Goal: Task Accomplishment & Management: Complete application form

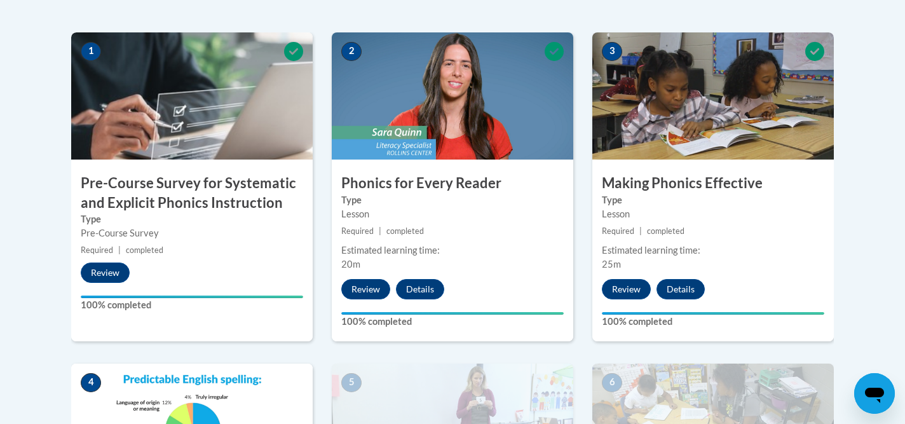
scroll to position [392, 0]
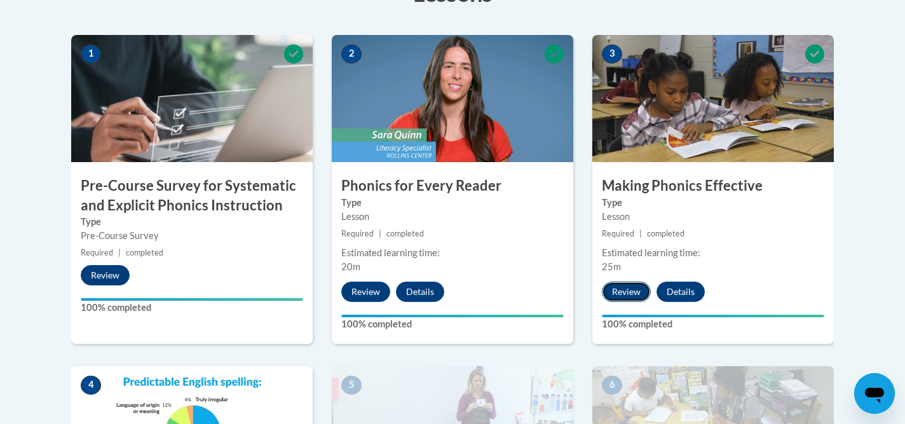
click at [632, 297] on button "Review" at bounding box center [626, 291] width 49 height 20
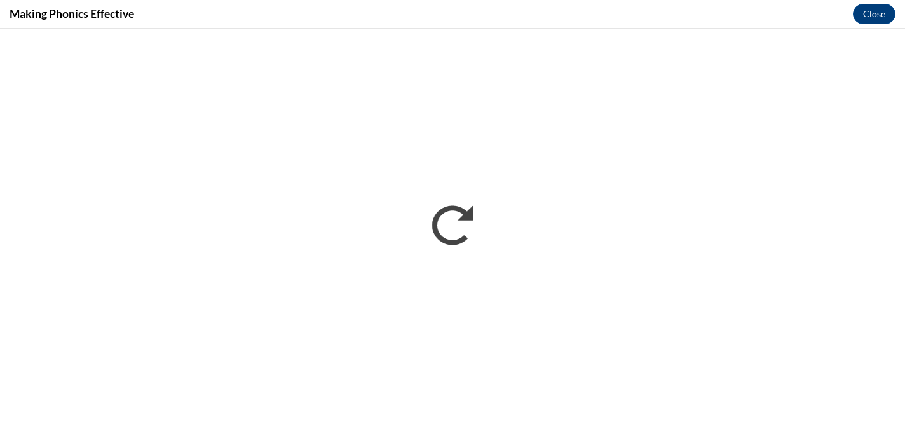
scroll to position [0, 0]
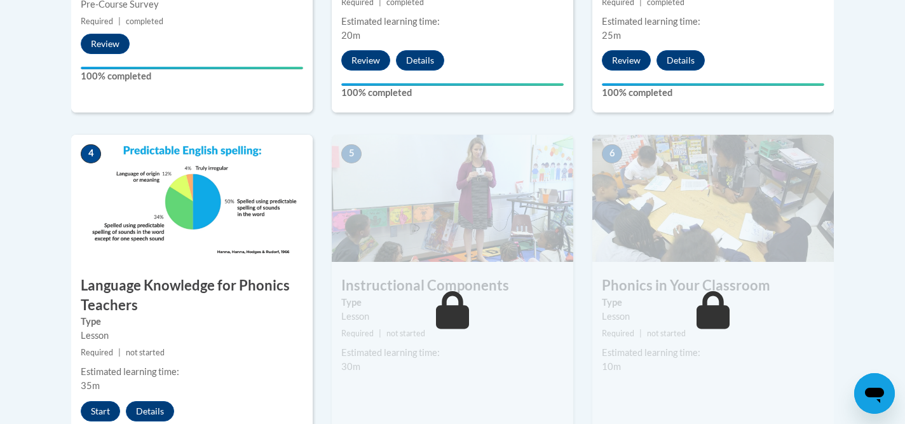
scroll to position [700, 0]
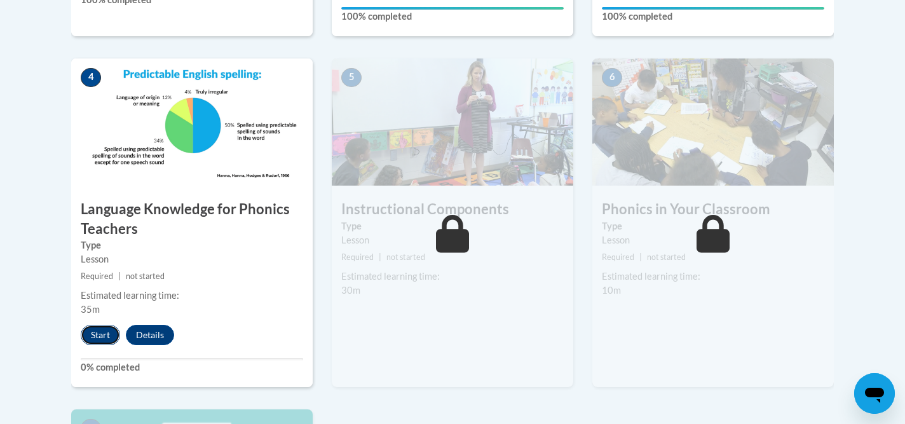
click at [102, 336] on button "Start" at bounding box center [100, 335] width 39 height 20
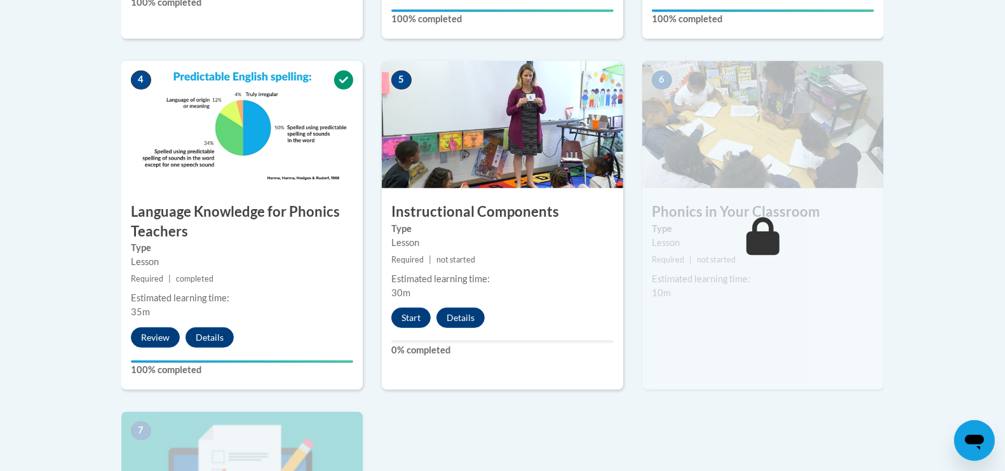
scroll to position [696, 0]
click at [416, 320] on button "Start" at bounding box center [410, 318] width 39 height 20
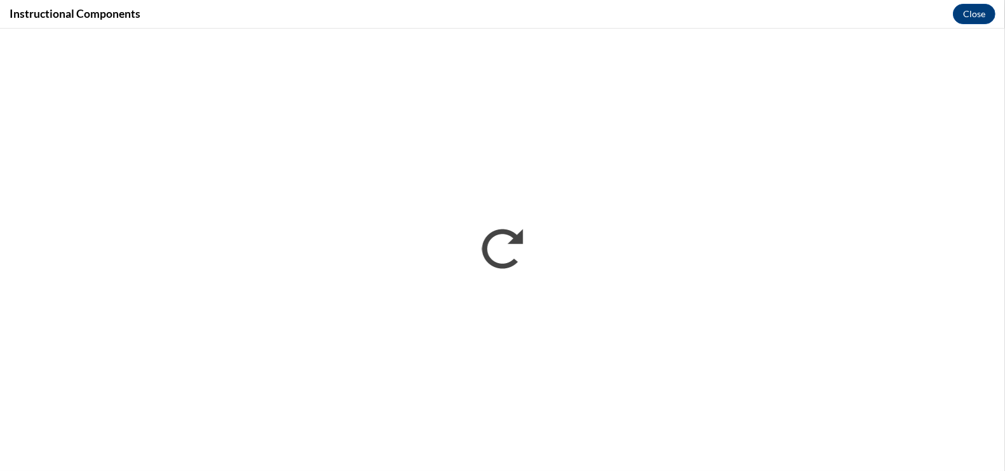
scroll to position [0, 0]
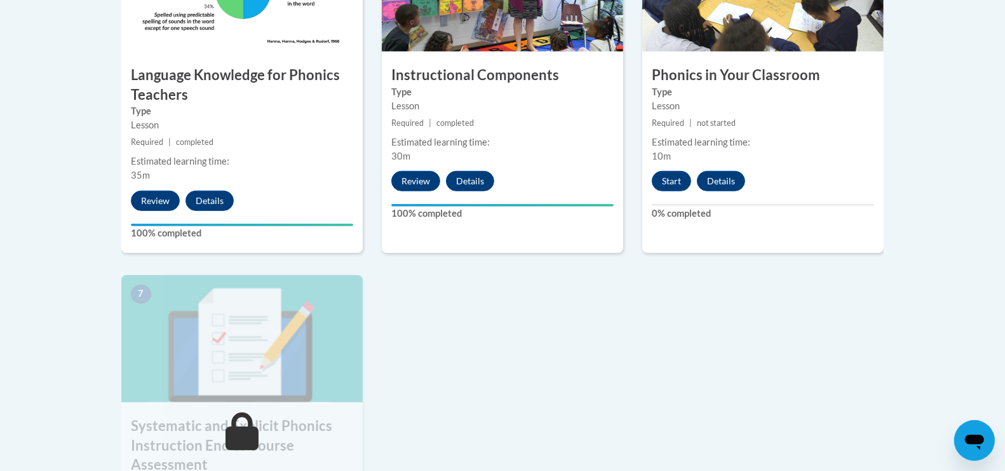
scroll to position [828, 0]
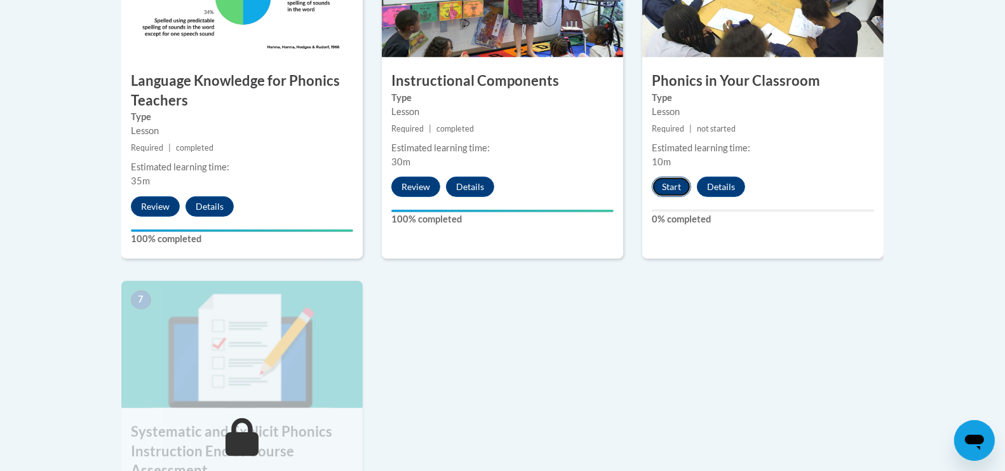
click at [675, 182] on button "Start" at bounding box center [671, 187] width 39 height 20
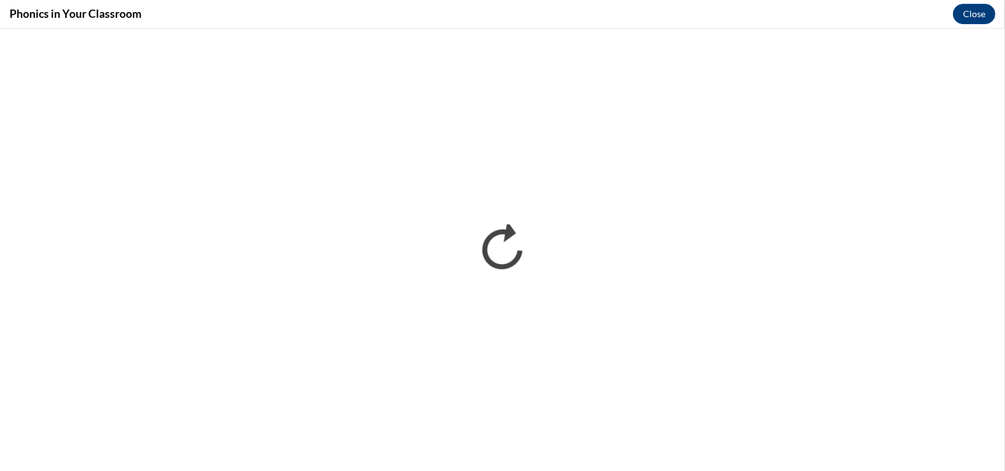
scroll to position [0, 0]
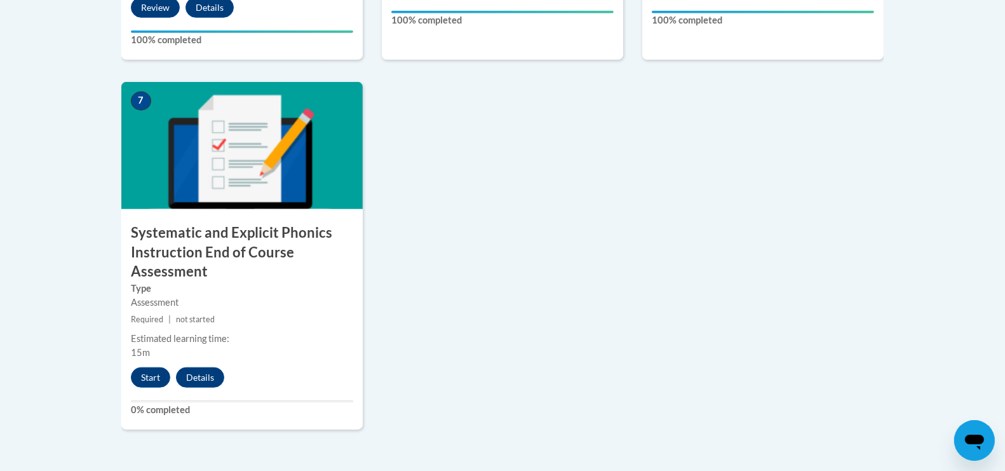
scroll to position [1039, 0]
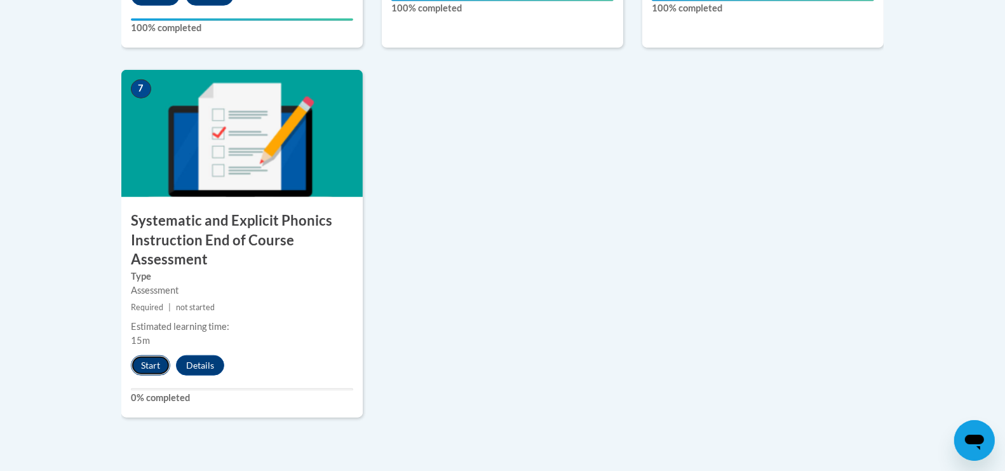
click at [152, 370] on button "Start" at bounding box center [150, 365] width 39 height 20
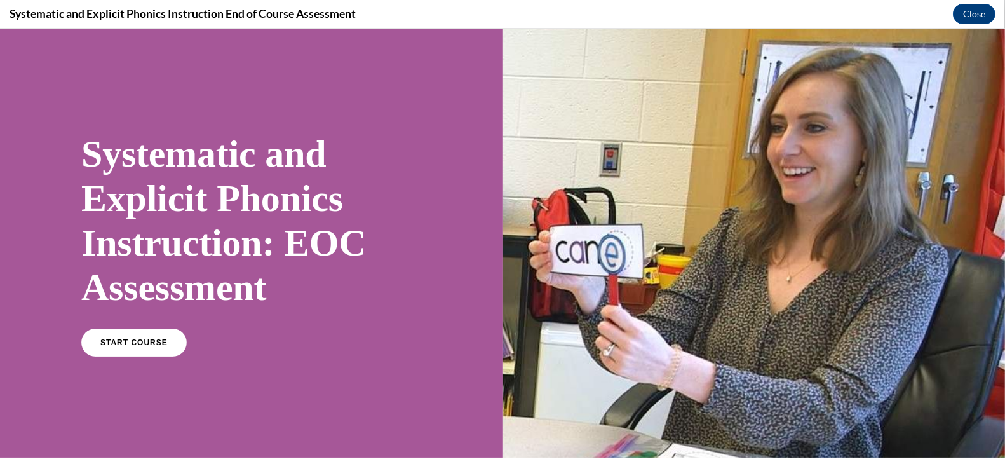
scroll to position [0, 0]
click at [151, 346] on span "START COURSE" at bounding box center [133, 343] width 71 height 10
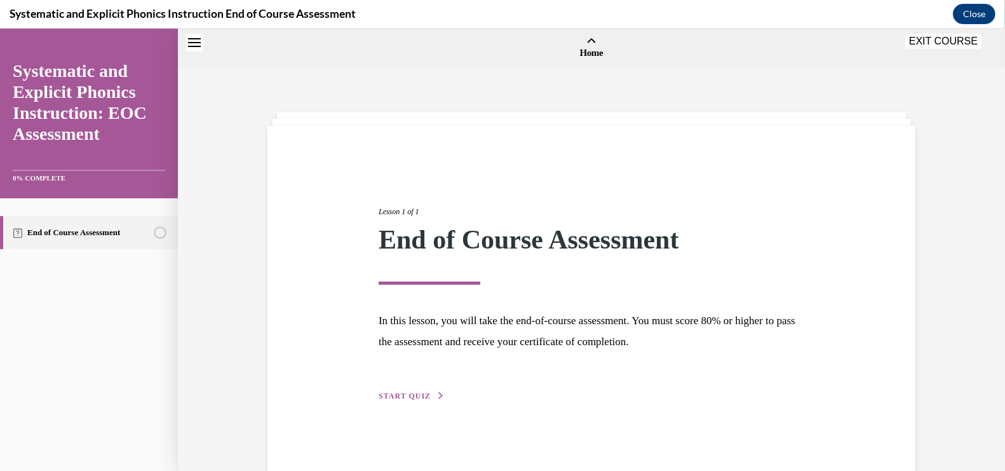
scroll to position [39, 0]
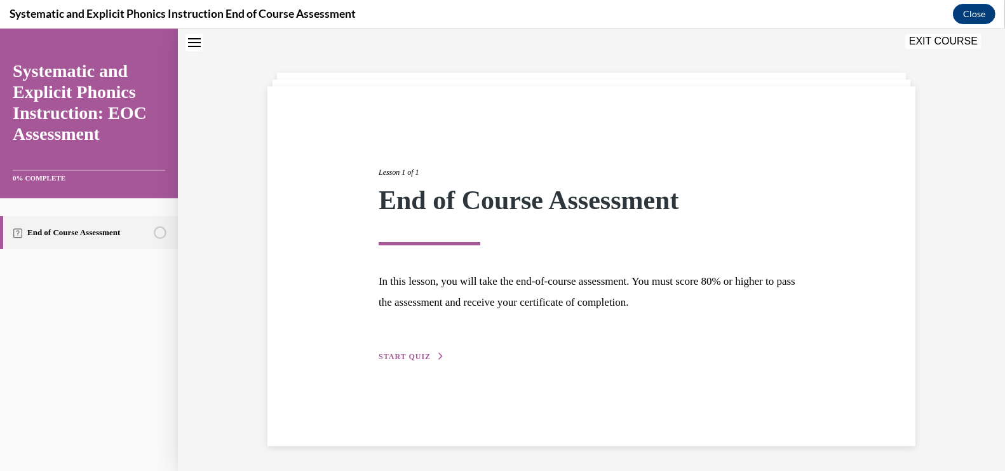
click at [409, 358] on span "START QUIZ" at bounding box center [405, 356] width 52 height 9
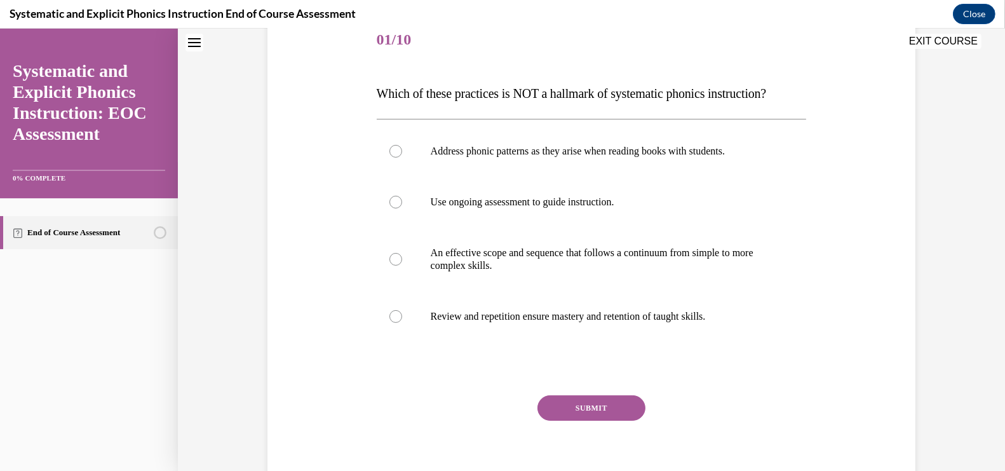
scroll to position [149, 0]
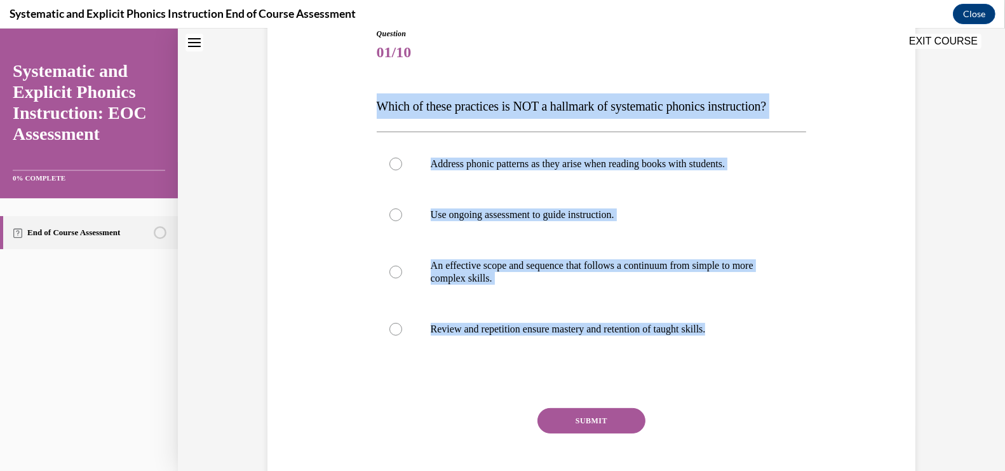
drag, startPoint x: 763, startPoint y: 327, endPoint x: 361, endPoint y: 108, distance: 458.1
click at [361, 108] on div "Question 01/10 Which of these practices is NOT a hallmark of systematic phonics…" at bounding box center [591, 251] width 654 height 522
copy div "Which of these practices is NOT a hallmark of systematic phonics instruction? A…"
click at [571, 156] on div at bounding box center [592, 164] width 430 height 51
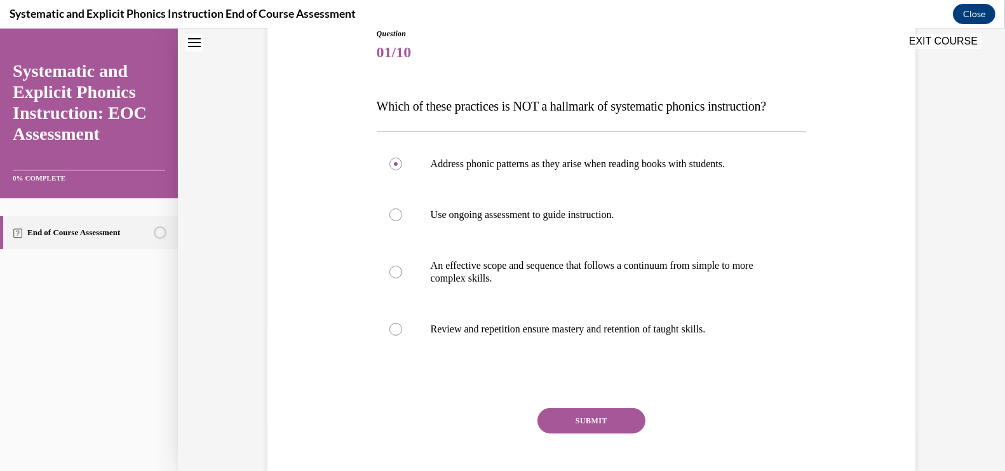
click at [590, 426] on button "SUBMIT" at bounding box center [592, 420] width 108 height 25
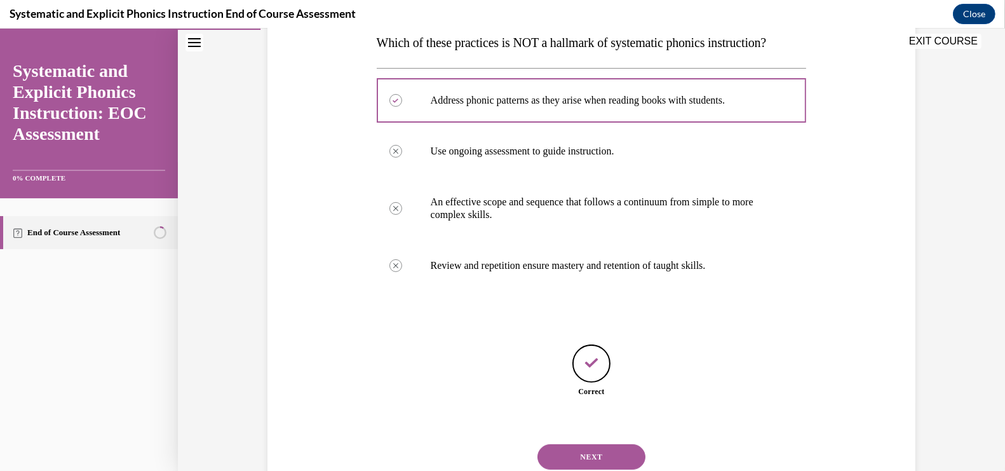
scroll to position [255, 0]
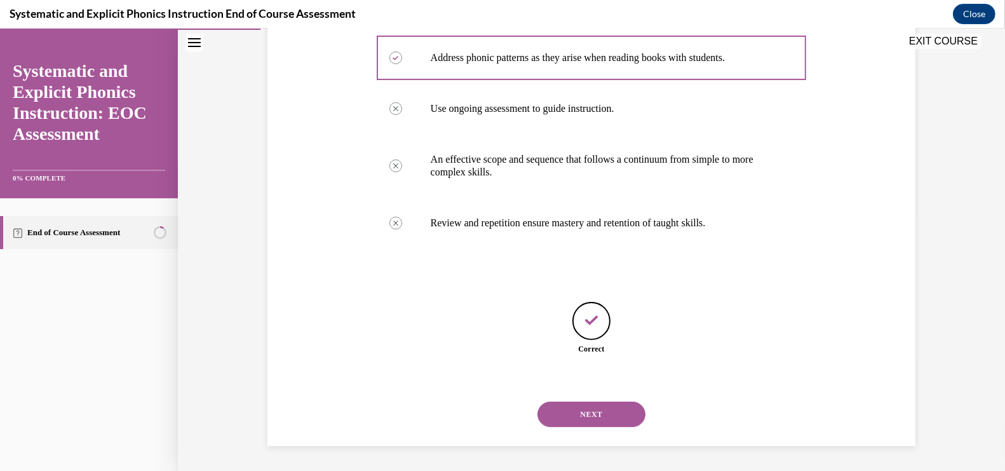
click at [607, 422] on button "NEXT" at bounding box center [592, 414] width 108 height 25
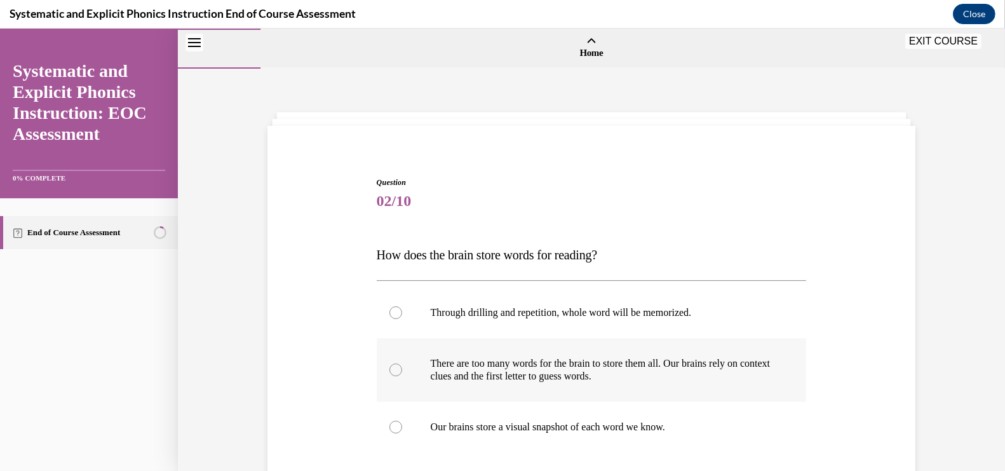
scroll to position [198, 0]
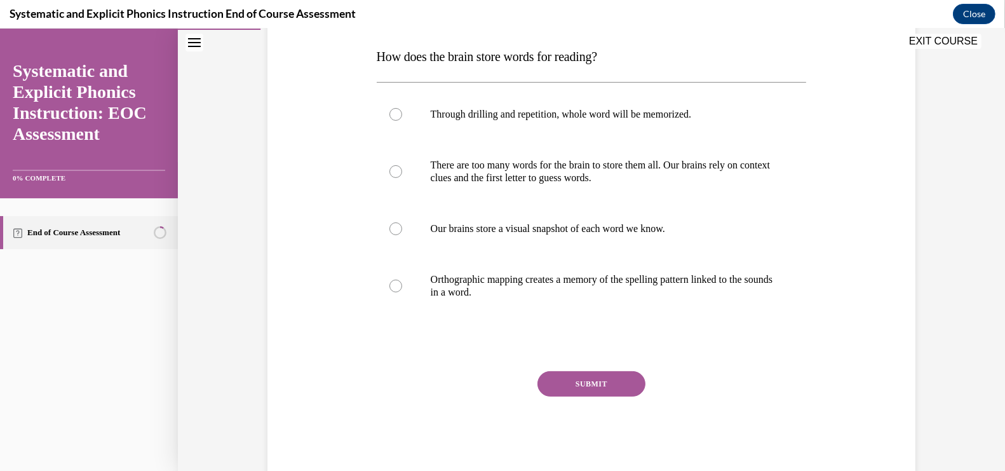
drag, startPoint x: 570, startPoint y: 300, endPoint x: 367, endPoint y: 38, distance: 331.5
click at [367, 36] on div "EXIT COURSE Systematic and Explicit Phonics Instruction: EOC Assessment 0% COMP…" at bounding box center [502, 250] width 1005 height 442
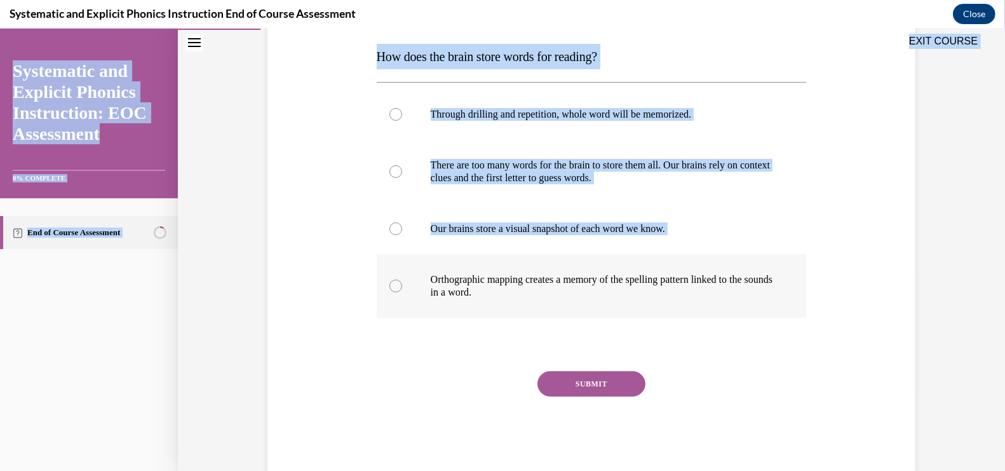
drag, startPoint x: 368, startPoint y: 48, endPoint x: 585, endPoint y: 310, distance: 340.7
click at [585, 310] on div "EXIT COURSE Systematic and Explicit Phonics Instruction: EOC Assessment 0% COMP…" at bounding box center [502, 250] width 1005 height 442
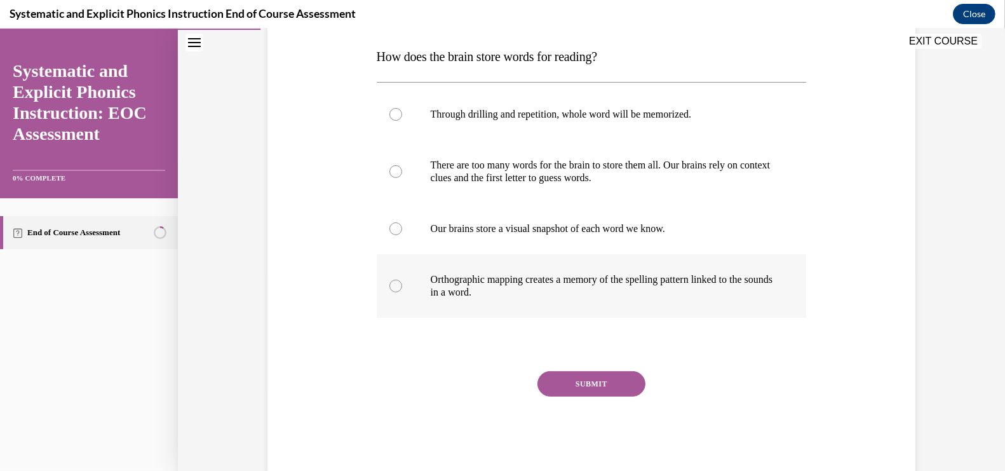
click at [560, 297] on p "Orthographic mapping creates a memory of the spelling pattern linked to the sou…" at bounding box center [603, 285] width 344 height 25
drag, startPoint x: 566, startPoint y: 301, endPoint x: 407, endPoint y: 100, distance: 256.1
click at [407, 100] on div "Through drilling and repetition, whole word will be memorized. There are too ma…" at bounding box center [592, 203] width 430 height 229
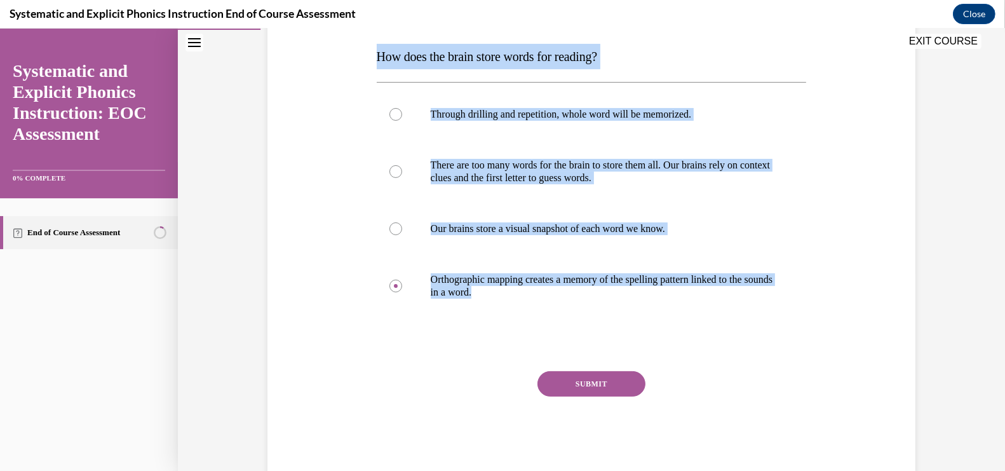
drag, startPoint x: 827, startPoint y: 319, endPoint x: 374, endPoint y: 62, distance: 521.0
click at [374, 62] on div "Question 02/10 How does the brain store words for reading? Through drilling and…" at bounding box center [591, 207] width 654 height 535
copy div "How does the brain store words for reading? Through drilling and repetition, wh…"
click at [580, 378] on button "SUBMIT" at bounding box center [592, 383] width 108 height 25
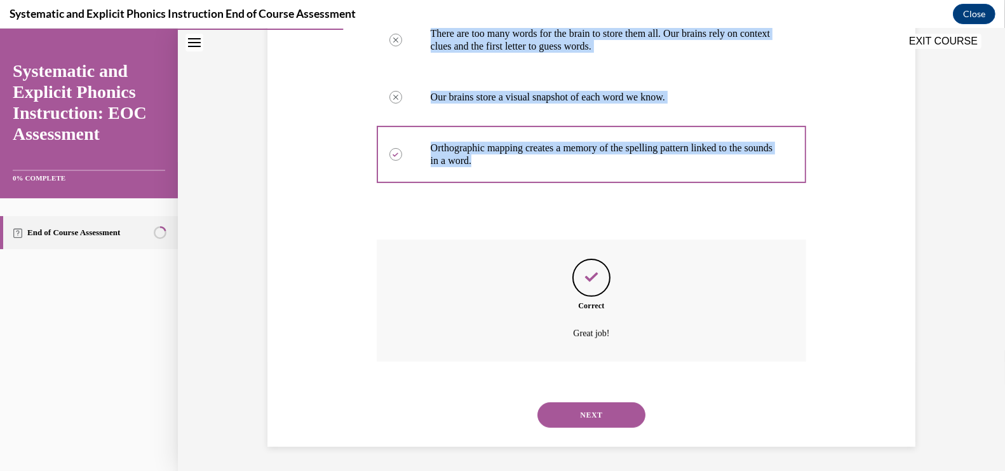
scroll to position [330, 0]
click at [592, 414] on button "NEXT" at bounding box center [592, 414] width 108 height 25
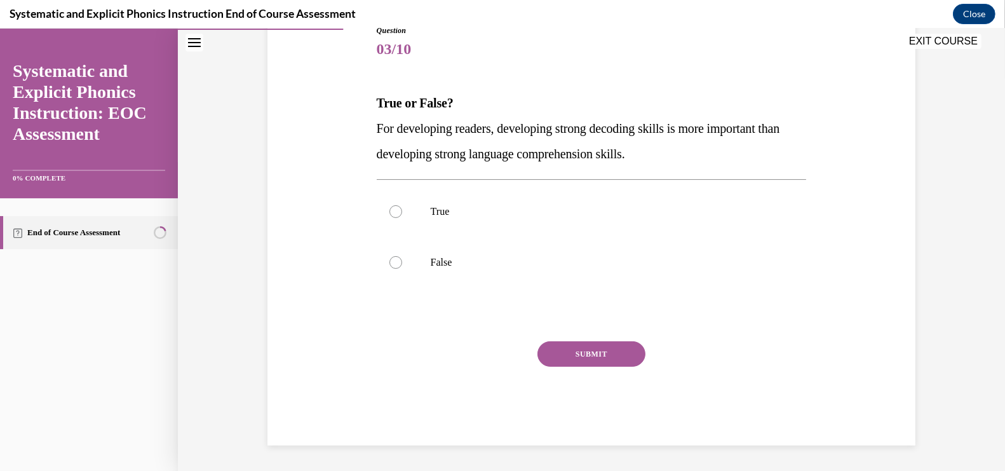
scroll to position [141, 0]
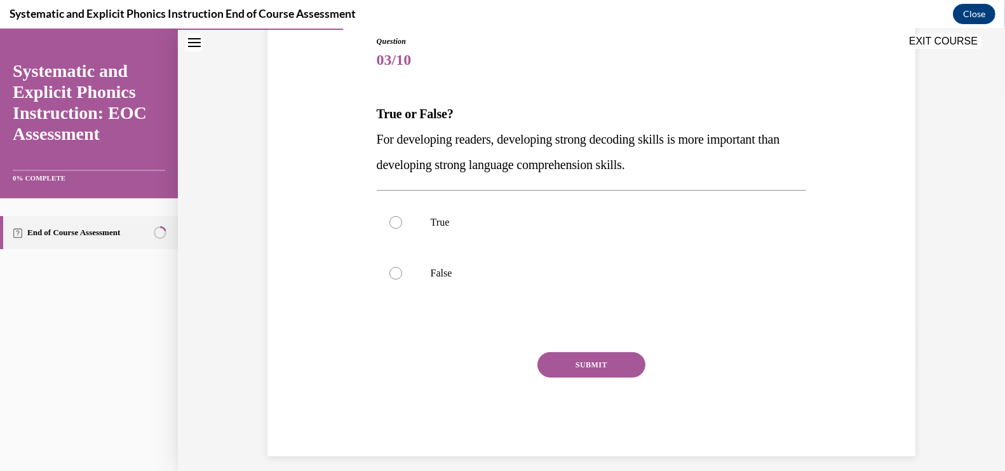
drag, startPoint x: 571, startPoint y: 290, endPoint x: 366, endPoint y: 119, distance: 266.2
click at [366, 119] on div "Question 03/10 True or False? For developing readers, developing strong decodin…" at bounding box center [591, 226] width 654 height 459
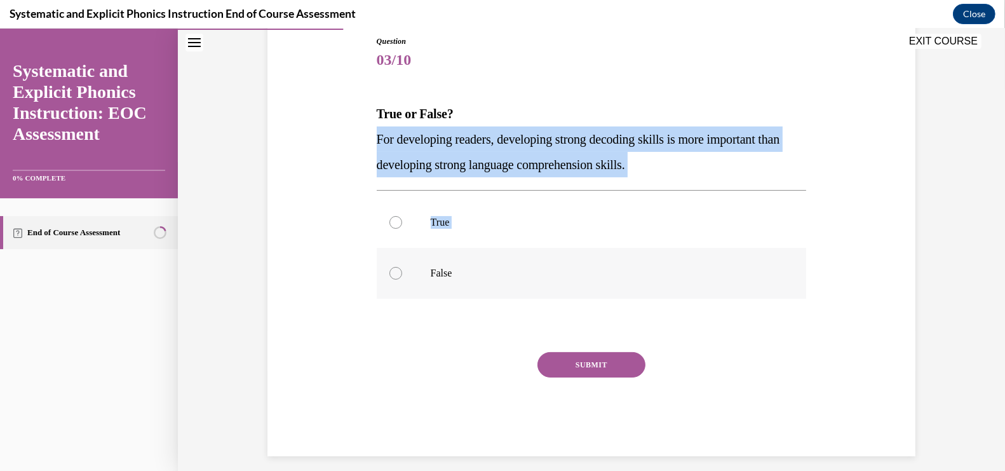
drag, startPoint x: 374, startPoint y: 136, endPoint x: 513, endPoint y: 297, distance: 212.6
click at [513, 297] on div "Question 03/10 True or False? For developing readers, developing strong decodin…" at bounding box center [592, 237] width 437 height 440
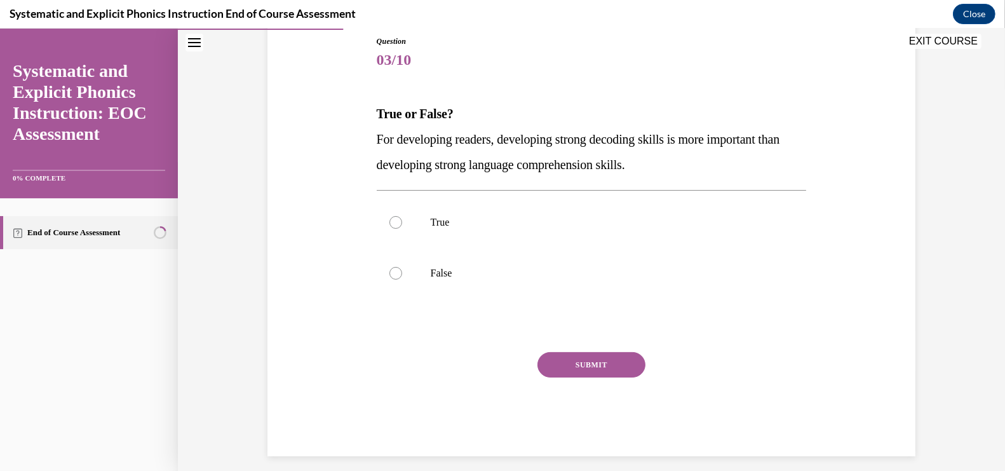
click at [431, 107] on strong "True or False?" at bounding box center [415, 114] width 77 height 14
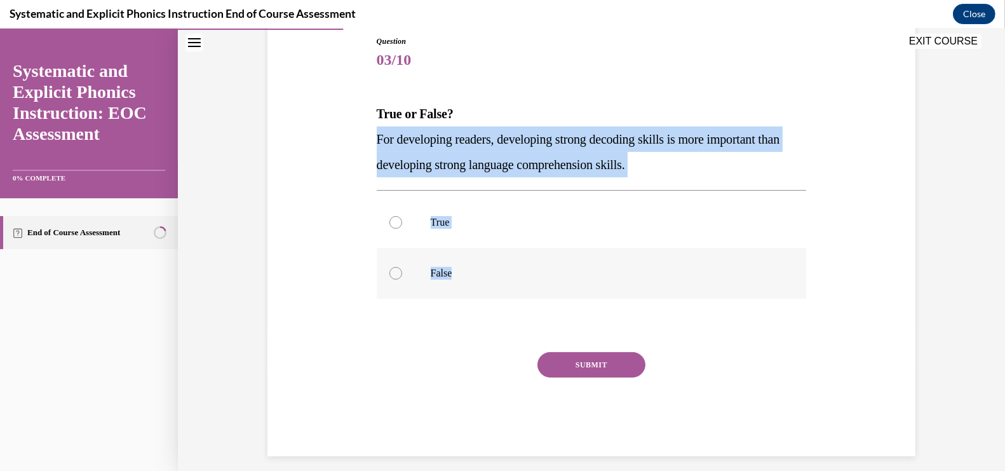
drag, startPoint x: 372, startPoint y: 128, endPoint x: 503, endPoint y: 277, distance: 197.7
click at [503, 277] on div "Question 03/10 True or False? For developing readers, developing strong decodin…" at bounding box center [591, 226] width 654 height 459
copy div "For developing readers, developing strong decoding skills is more important tha…"
click at [482, 278] on p "False" at bounding box center [603, 273] width 344 height 13
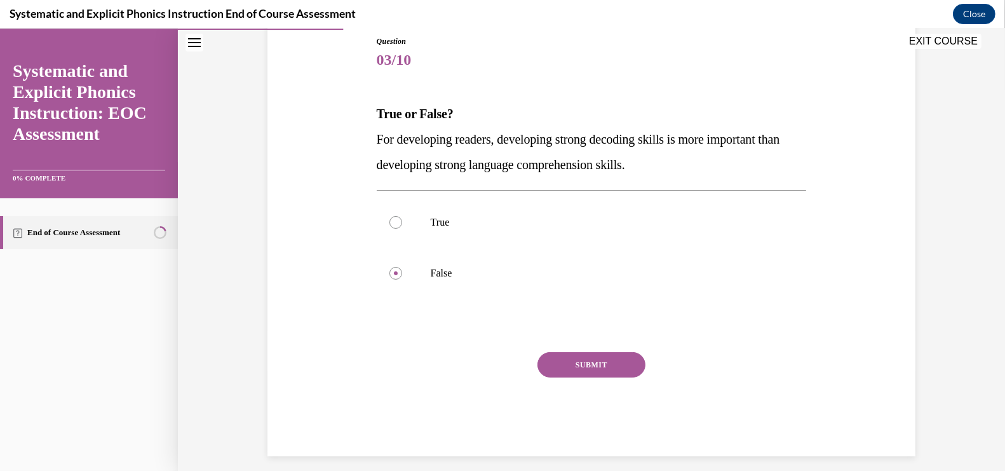
click at [607, 372] on button "SUBMIT" at bounding box center [592, 364] width 108 height 25
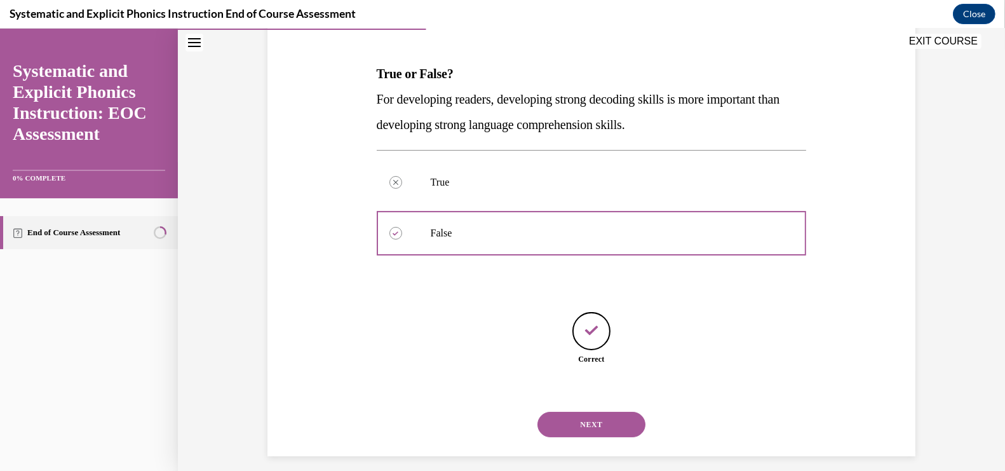
scroll to position [191, 0]
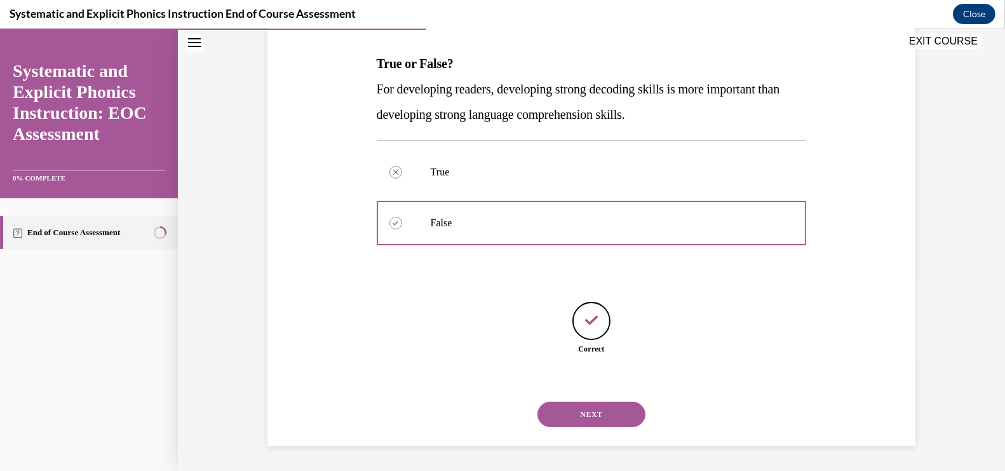
click at [590, 419] on button "NEXT" at bounding box center [592, 414] width 108 height 25
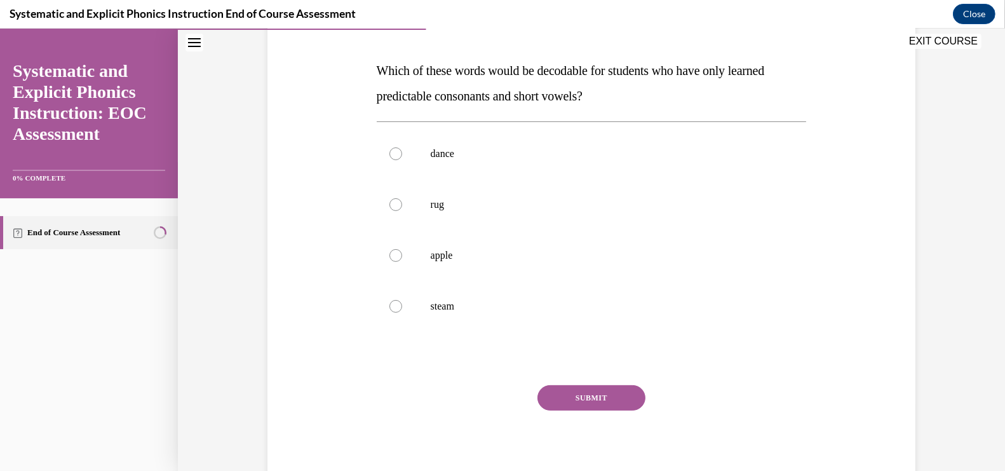
scroll to position [186, 0]
drag, startPoint x: 555, startPoint y: 329, endPoint x: 366, endPoint y: 52, distance: 335.0
click at [366, 51] on div "EXIT COURSE Systematic and Explicit Phonics Instruction: EOC Assessment 0% COMP…" at bounding box center [502, 250] width 1005 height 442
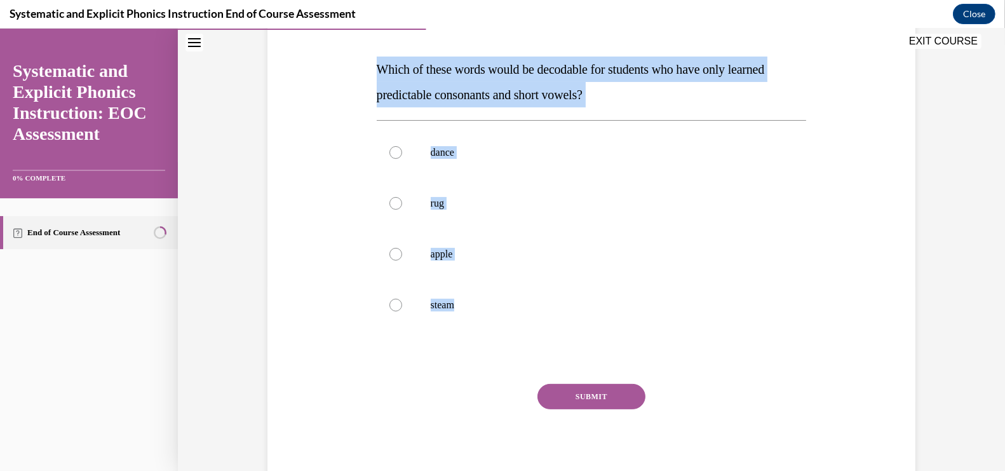
drag, startPoint x: 368, startPoint y: 62, endPoint x: 648, endPoint y: 352, distance: 403.1
click at [648, 352] on div "Question 04/10 Which of these words would be decodable for students who have on…" at bounding box center [591, 220] width 654 height 535
copy div "Which of these words would be decodable for students who have only learned pred…"
click at [513, 212] on div at bounding box center [592, 203] width 430 height 51
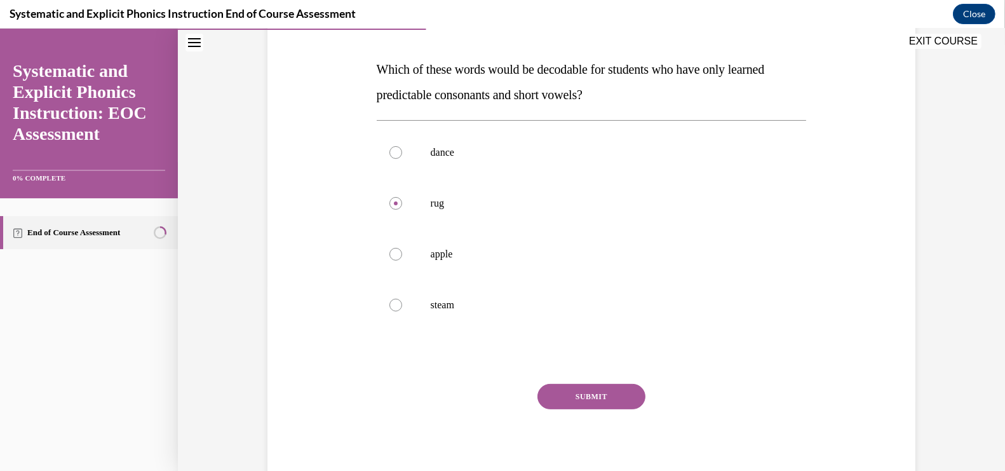
click at [590, 397] on button "SUBMIT" at bounding box center [592, 396] width 108 height 25
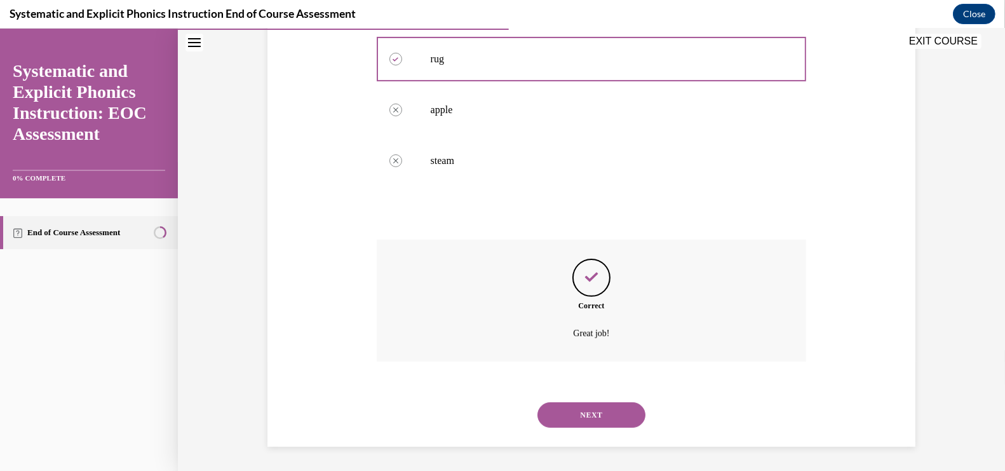
scroll to position [330, 0]
click at [600, 423] on button "NEXT" at bounding box center [592, 414] width 108 height 25
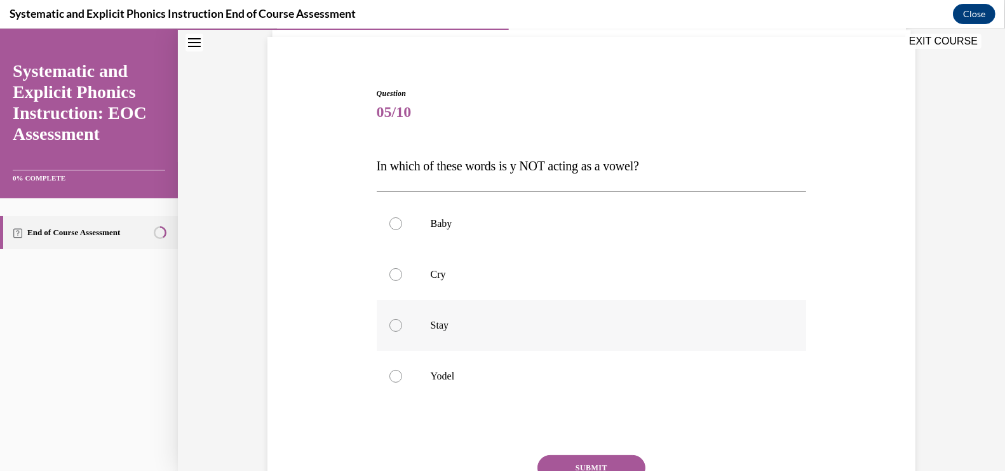
scroll to position [90, 0]
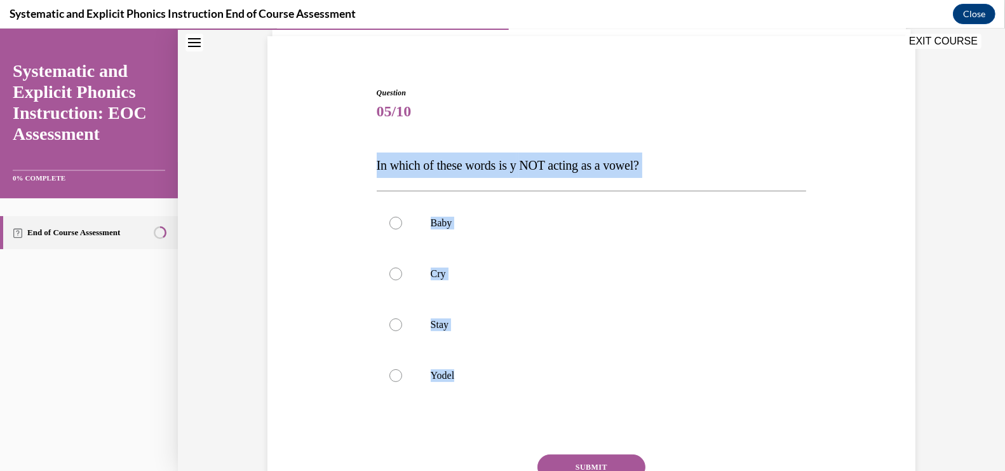
drag, startPoint x: 525, startPoint y: 375, endPoint x: 372, endPoint y: 164, distance: 260.7
click at [372, 164] on div "Question 05/10 In which of these words is y NOT acting as a vowel? Baby Cry Sta…" at bounding box center [591, 304] width 654 height 510
copy div "In which of these words is y NOT acting as a vowel? Baby Cry Stay Yodel"
click at [456, 379] on p "Yodel" at bounding box center [603, 375] width 344 height 13
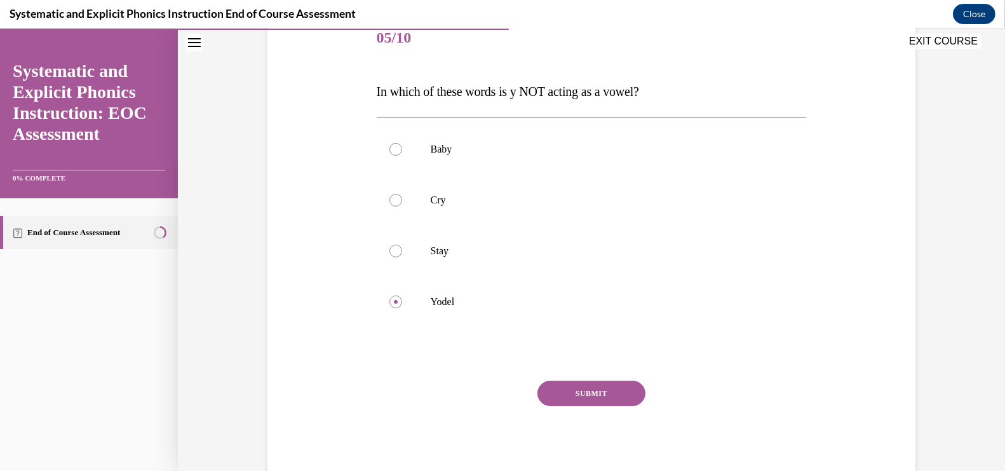
click at [583, 389] on button "SUBMIT" at bounding box center [592, 393] width 108 height 25
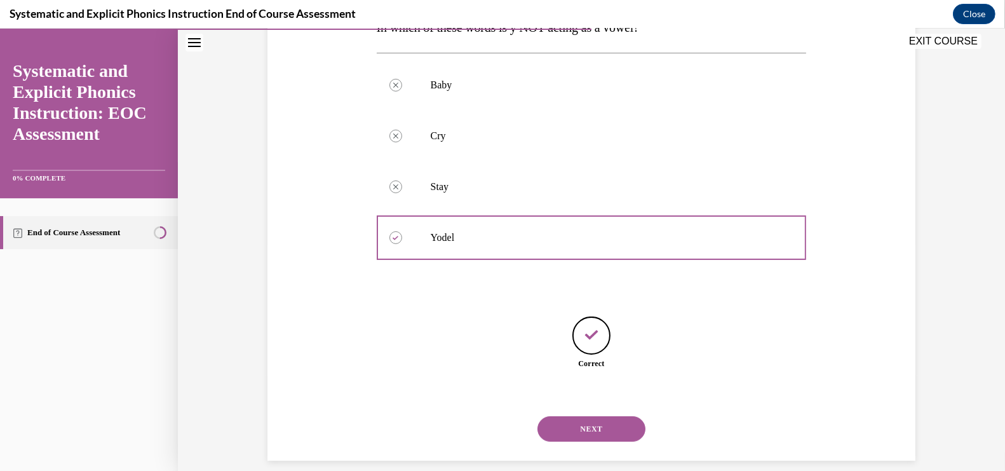
scroll to position [242, 0]
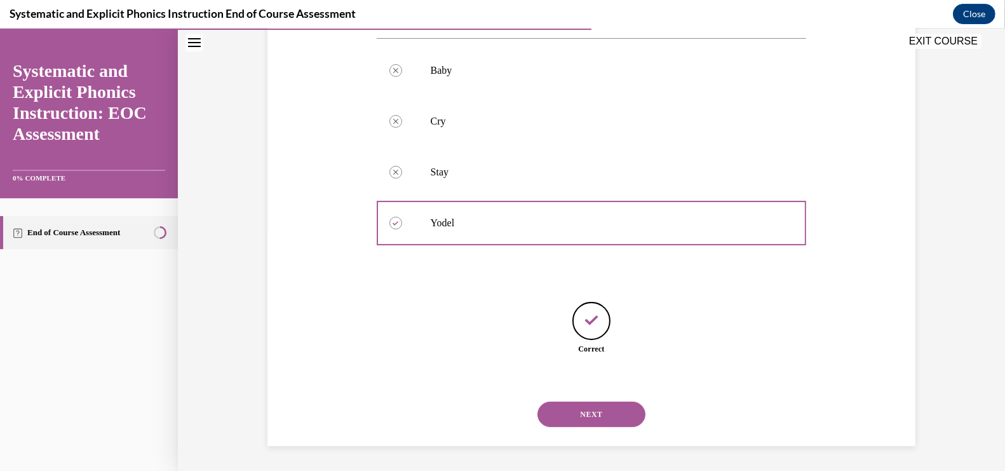
click at [597, 418] on button "NEXT" at bounding box center [592, 414] width 108 height 25
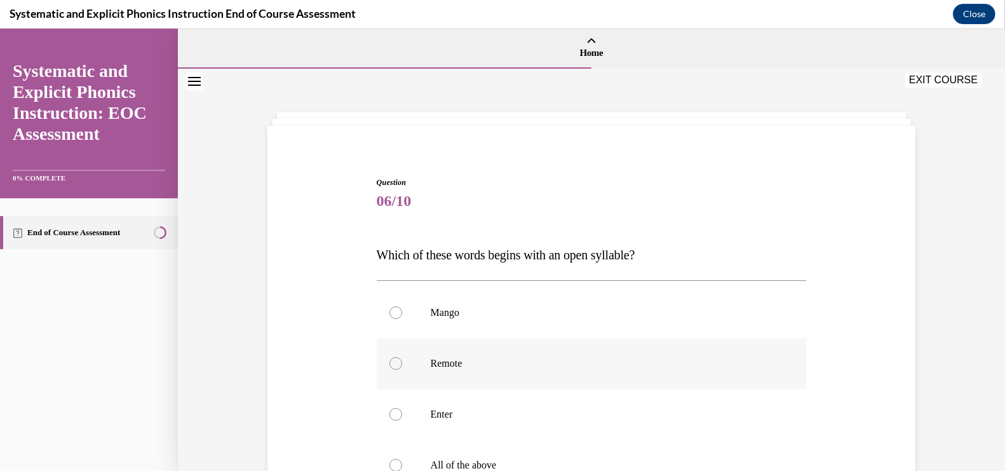
scroll to position [84, 0]
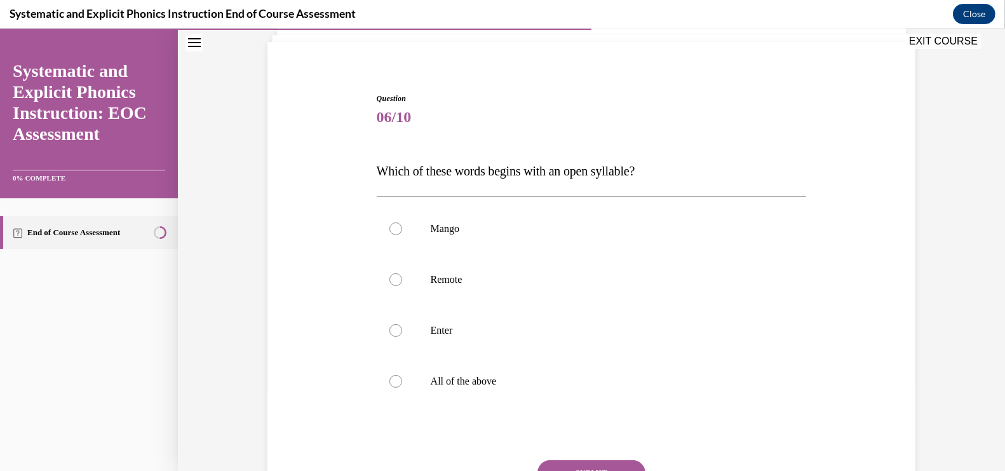
drag, startPoint x: 553, startPoint y: 395, endPoint x: 358, endPoint y: 133, distance: 326.0
click at [358, 133] on div "Question 06/10 Which of these words begins with an open syllable? Mango Remote …" at bounding box center [591, 310] width 654 height 510
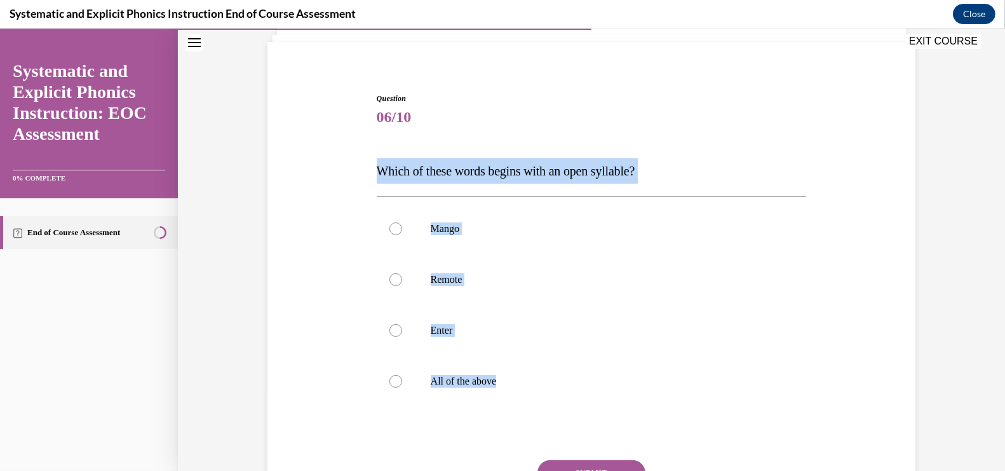
drag, startPoint x: 372, startPoint y: 170, endPoint x: 613, endPoint y: 442, distance: 363.2
click at [613, 442] on div "Question 06/10 Which of these words begins with an open syllable? Mango Remote …" at bounding box center [591, 310] width 654 height 510
copy div "Which of these words begins with an open syllable? Mango Remote Enter All of th…"
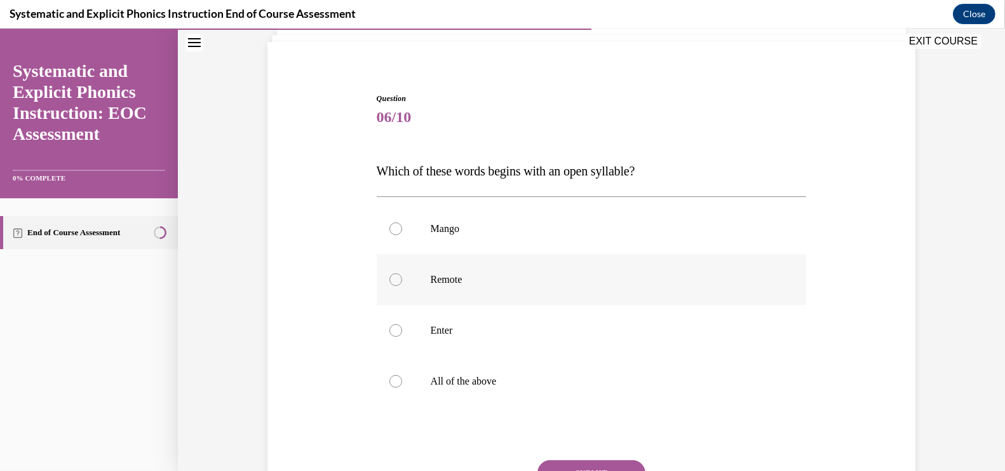
click at [470, 274] on p "Remote" at bounding box center [603, 279] width 344 height 13
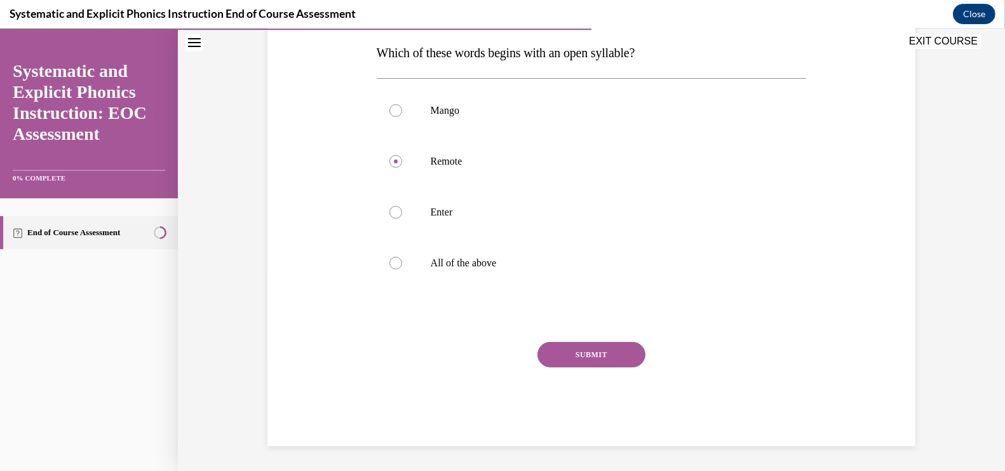
click at [588, 353] on button "SUBMIT" at bounding box center [592, 354] width 108 height 25
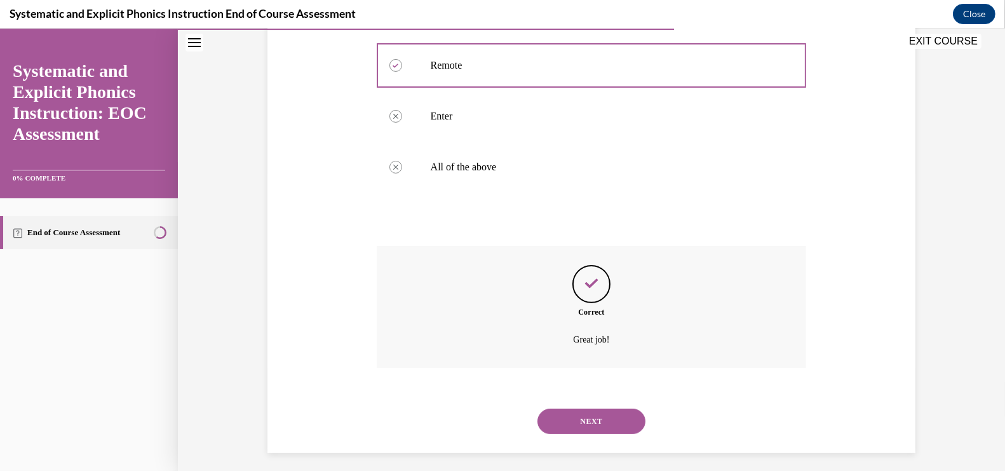
scroll to position [305, 0]
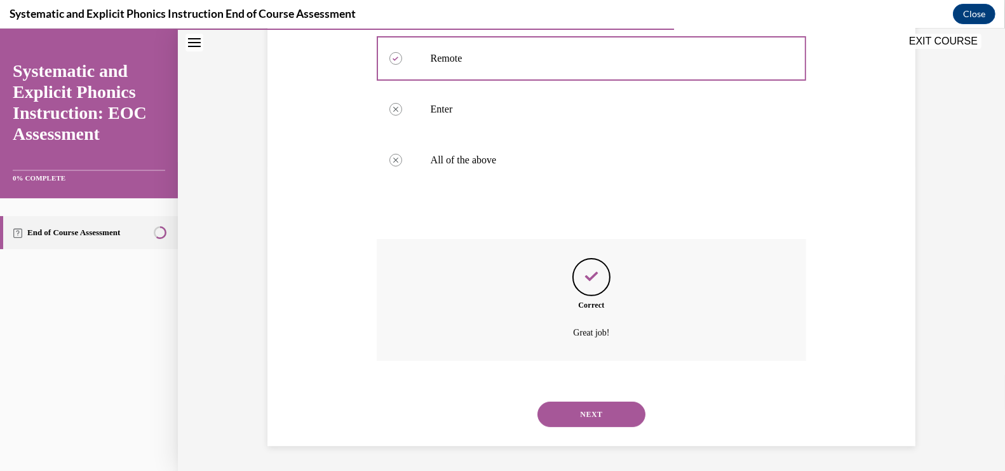
click at [606, 429] on div "NEXT" at bounding box center [592, 414] width 430 height 51
click at [601, 417] on button "NEXT" at bounding box center [592, 414] width 108 height 25
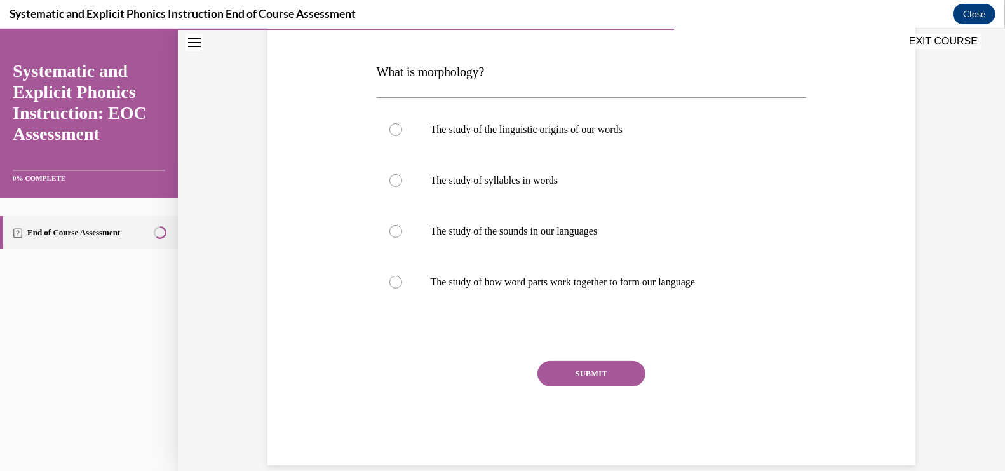
scroll to position [202, 0]
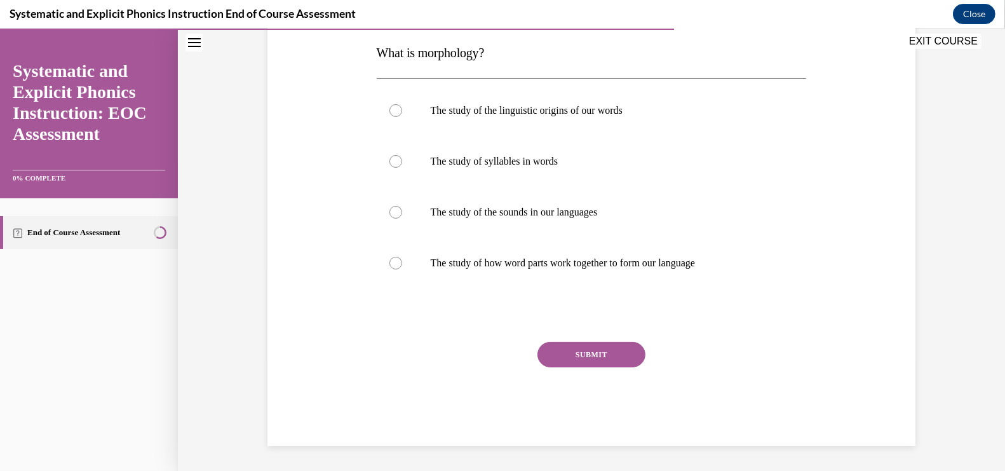
drag, startPoint x: 749, startPoint y: 270, endPoint x: 391, endPoint y: 58, distance: 415.6
click at [413, 71] on div "Question 07/10 What is morphology? The study of the linguistic origins of our w…" at bounding box center [592, 210] width 430 height 471
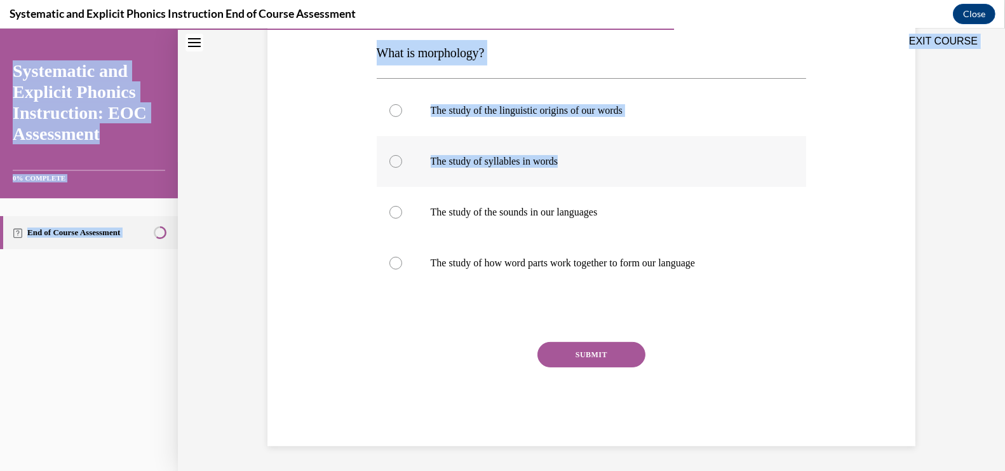
drag, startPoint x: 376, startPoint y: 53, endPoint x: 618, endPoint y: 166, distance: 267.2
click at [618, 166] on div "EXIT COURSE Systematic and Explicit Phonics Instruction: EOC Assessment 0% COMP…" at bounding box center [502, 250] width 1005 height 442
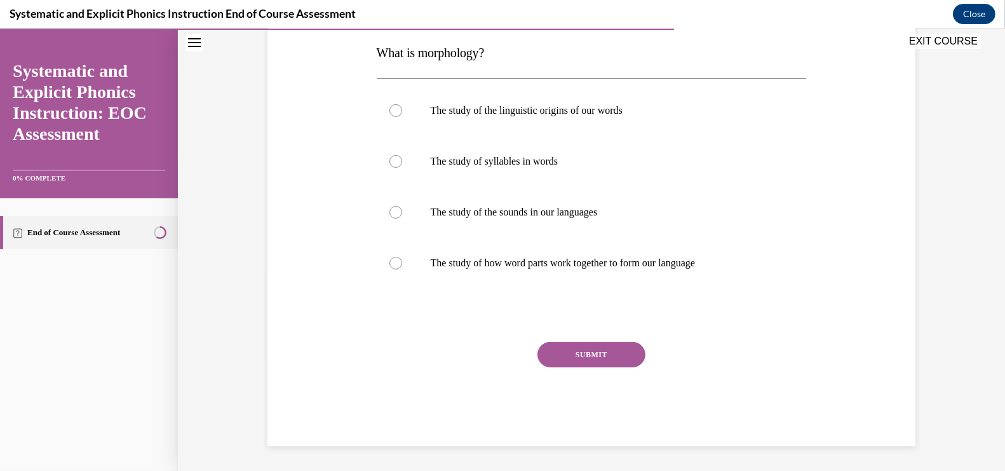
click at [410, 53] on div "EXIT COURSE" at bounding box center [585, 43] width 815 height 28
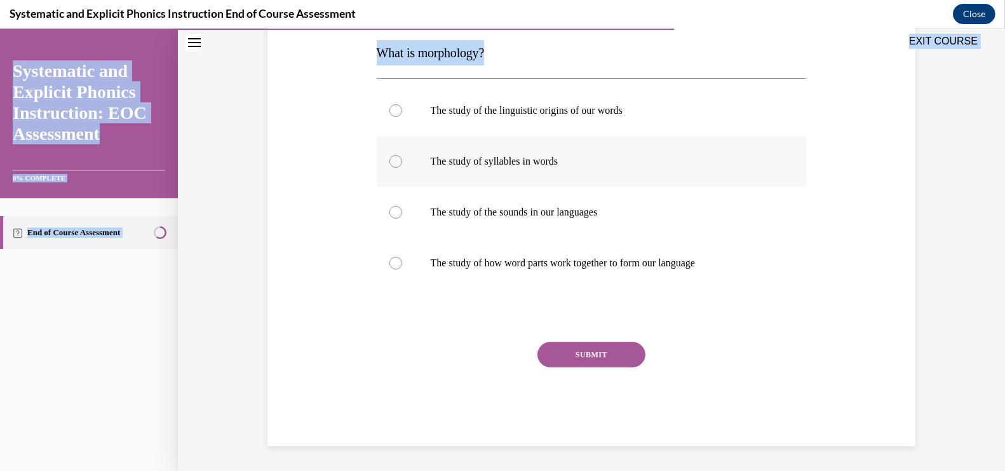
drag, startPoint x: 376, startPoint y: 53, endPoint x: 534, endPoint y: 141, distance: 180.3
click at [496, 64] on div "EXIT COURSE Systematic and Explicit Phonics Instruction: EOC Assessment 0% COMP…" at bounding box center [502, 250] width 1005 height 442
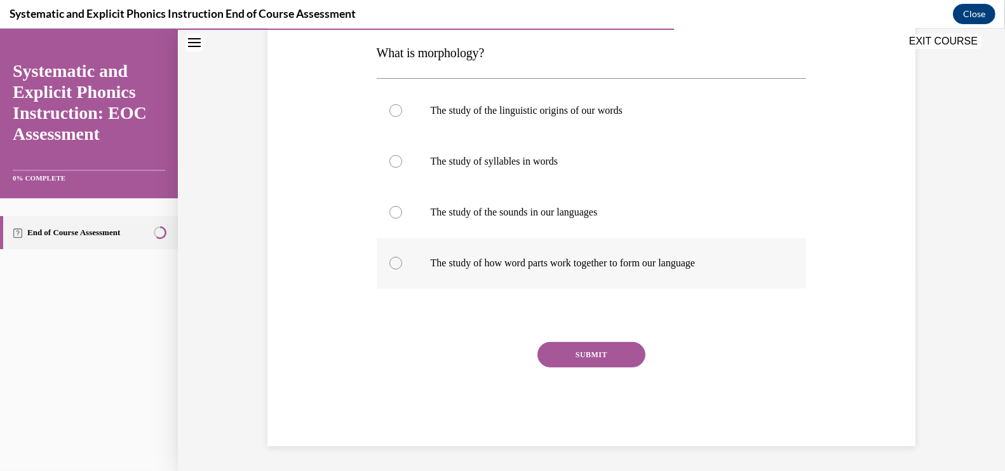
drag, startPoint x: 733, startPoint y: 269, endPoint x: 480, endPoint y: 248, distance: 254.5
click at [480, 248] on div at bounding box center [592, 263] width 430 height 51
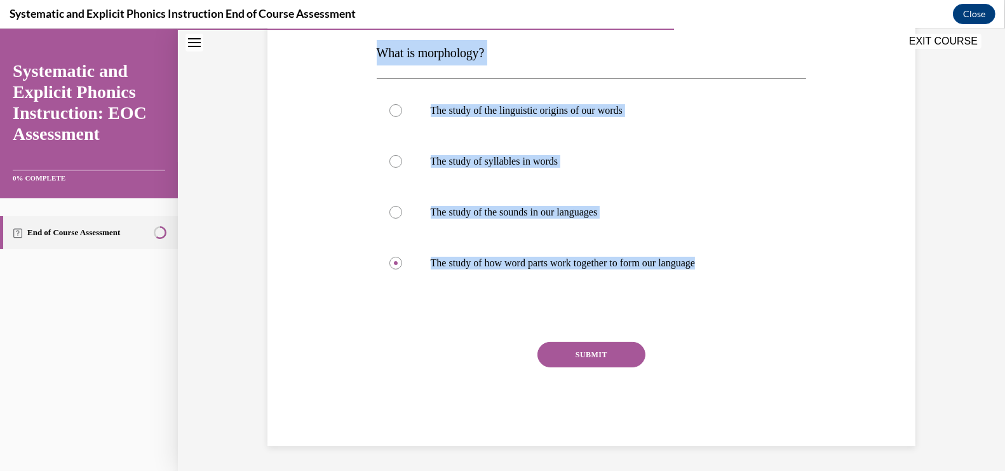
drag, startPoint x: 729, startPoint y: 264, endPoint x: 379, endPoint y: 57, distance: 406.8
click at [379, 57] on div "Question 07/10 What is morphology? The study of the linguistic origins of our w…" at bounding box center [592, 210] width 430 height 471
copy div "What is morphology? The study of the linguistic origins of our words The study …"
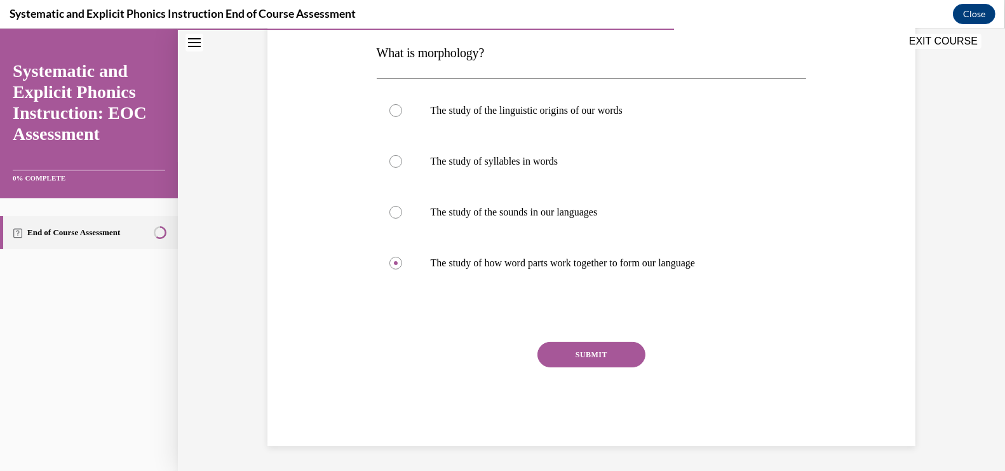
click at [596, 373] on div "SUBMIT" at bounding box center [592, 374] width 430 height 64
click at [585, 355] on button "SUBMIT" at bounding box center [592, 354] width 108 height 25
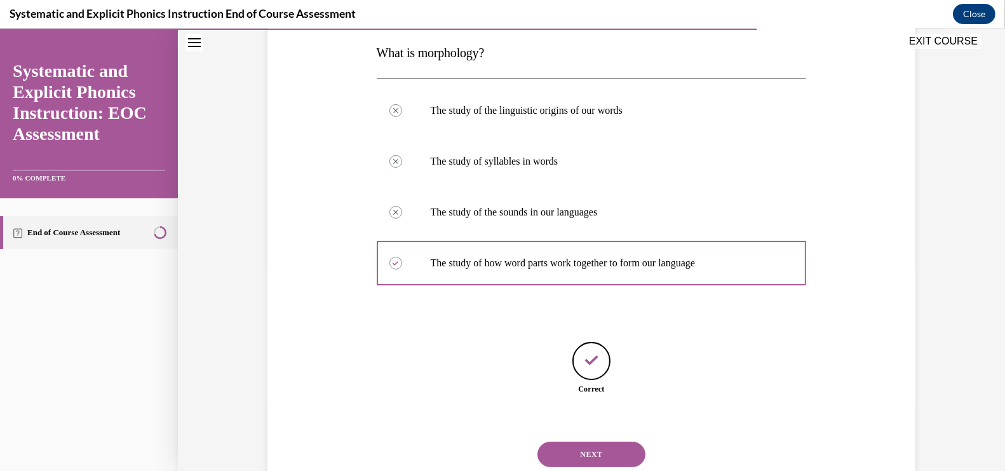
scroll to position [242, 0]
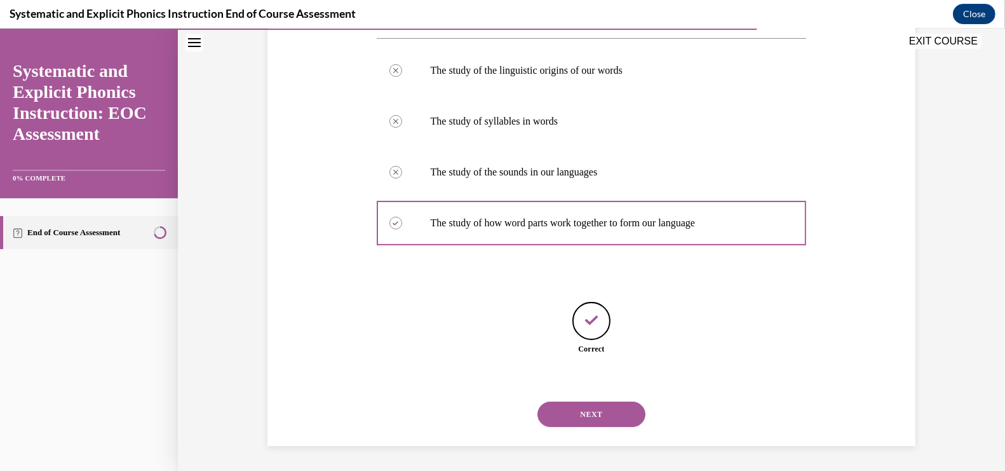
click at [588, 414] on button "NEXT" at bounding box center [592, 414] width 108 height 25
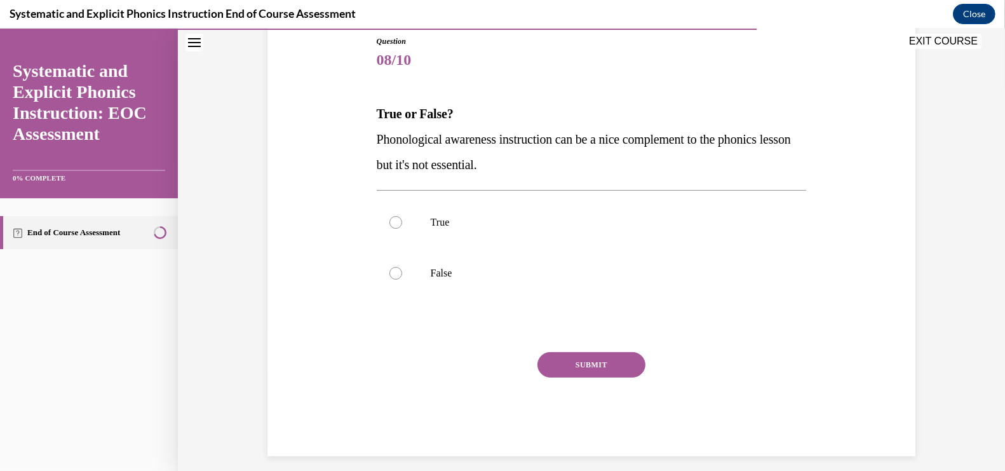
drag, startPoint x: 477, startPoint y: 280, endPoint x: 368, endPoint y: 123, distance: 191.3
click at [371, 128] on div "Question 08/10 True or False? Phonological awareness instruction can be a nice …" at bounding box center [591, 226] width 654 height 459
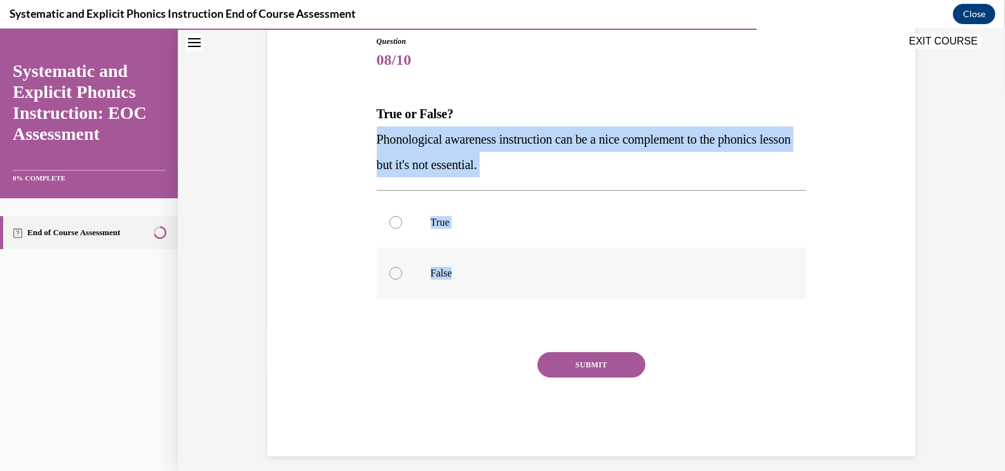
drag, startPoint x: 370, startPoint y: 135, endPoint x: 462, endPoint y: 278, distance: 170.1
click at [462, 278] on div "Question 08/10 True or False? Phonological awareness instruction can be a nice …" at bounding box center [591, 226] width 654 height 459
copy div "Phonological awareness instruction can be a nice complement to the phonics less…"
click at [525, 275] on p "False" at bounding box center [603, 273] width 344 height 13
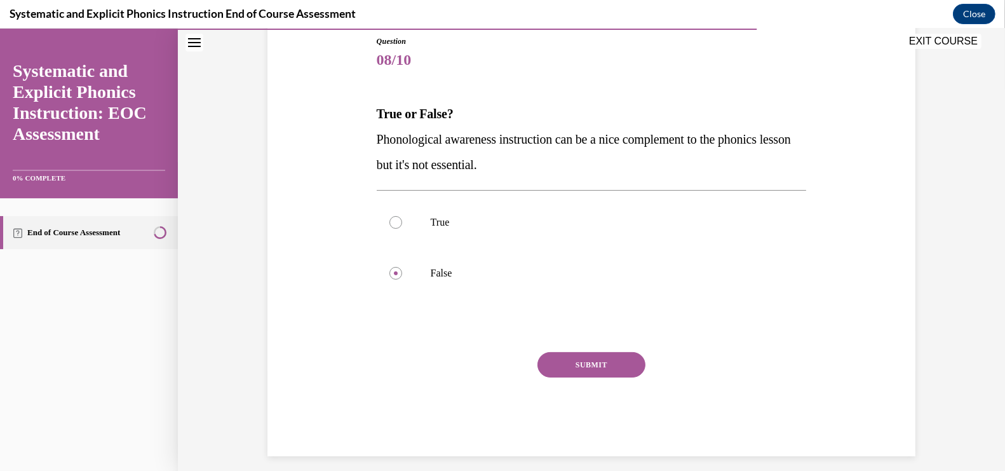
click at [583, 368] on button "SUBMIT" at bounding box center [592, 364] width 108 height 25
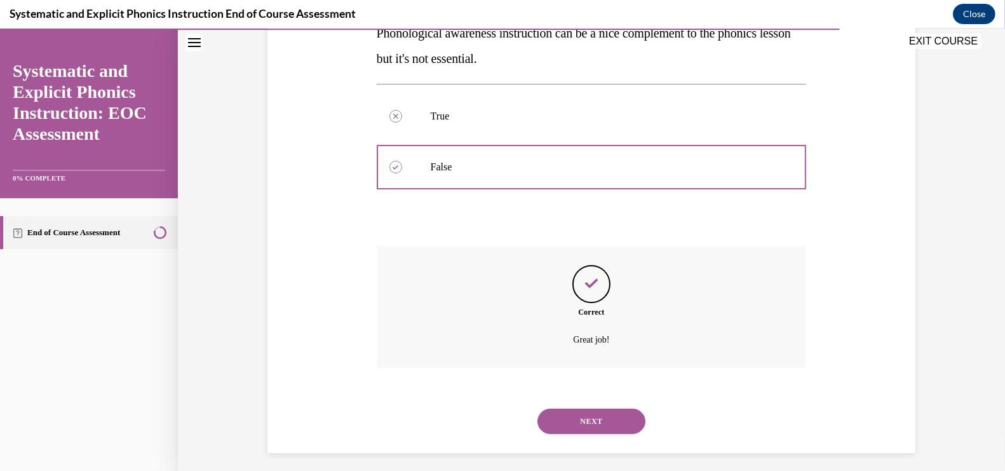
scroll to position [254, 0]
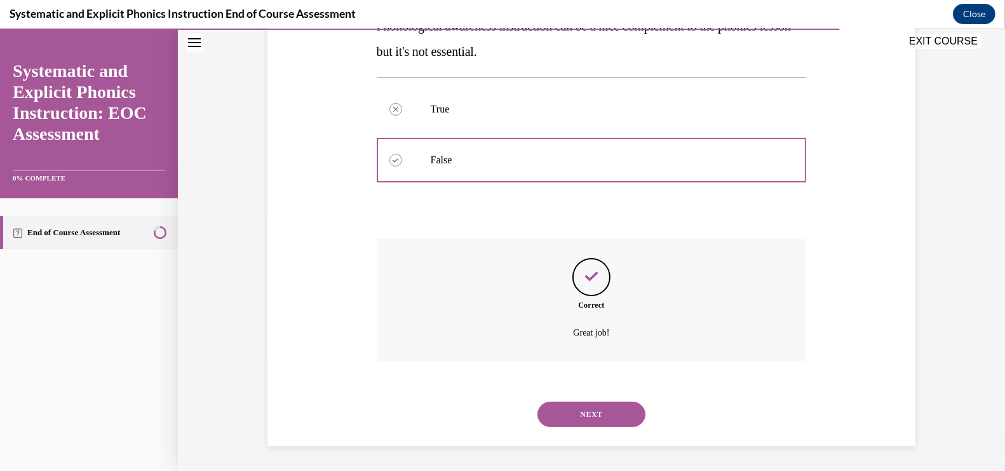
click at [617, 419] on button "NEXT" at bounding box center [592, 414] width 108 height 25
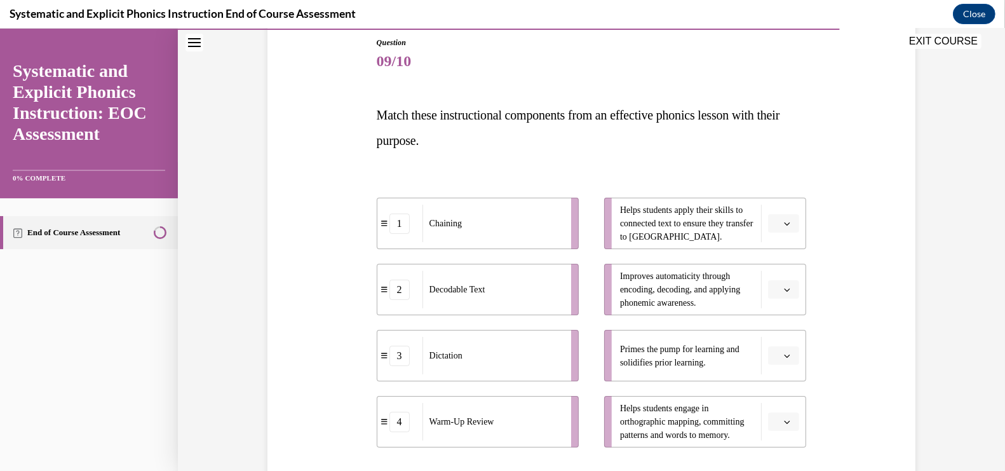
scroll to position [138, 0]
click at [788, 290] on icon "button" at bounding box center [787, 291] width 6 height 6
click at [782, 348] on span "1" at bounding box center [779, 345] width 4 height 10
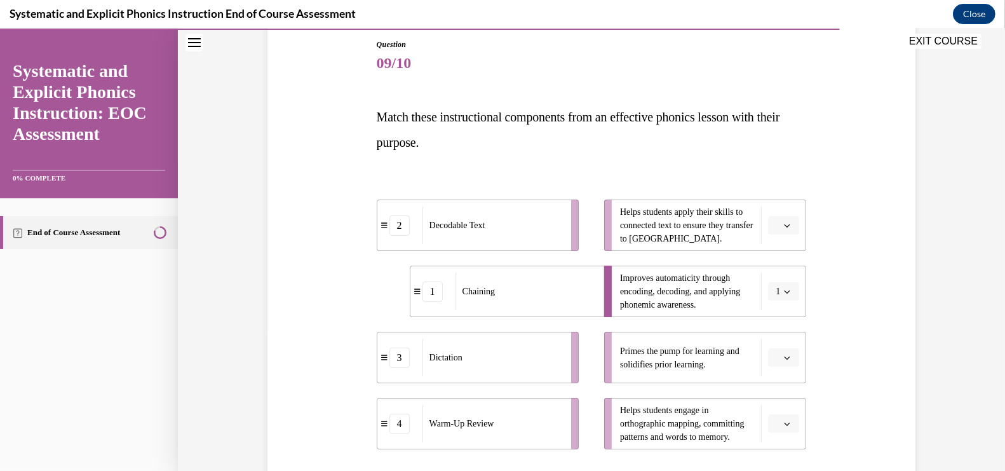
click at [785, 226] on icon "button" at bounding box center [787, 225] width 6 height 6
click at [783, 299] on div "2" at bounding box center [782, 304] width 31 height 25
click at [785, 427] on span "button" at bounding box center [787, 423] width 9 height 9
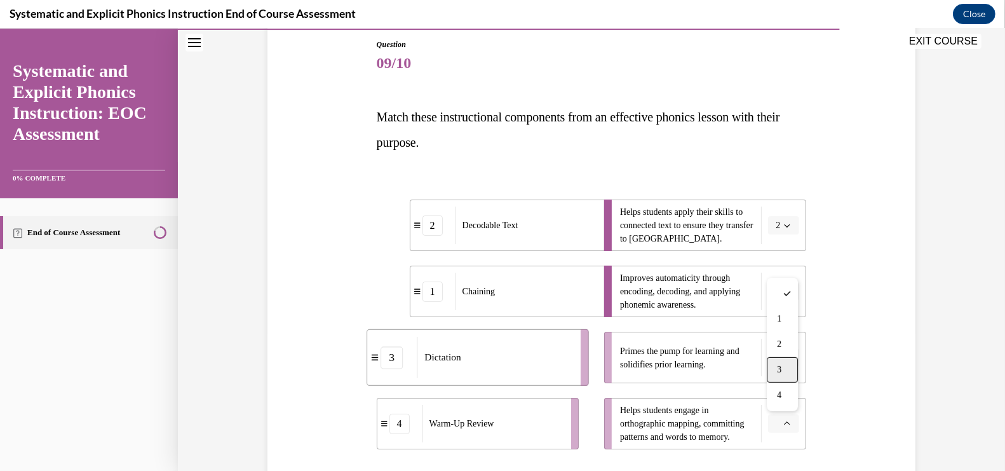
click at [778, 363] on div "3" at bounding box center [782, 369] width 31 height 25
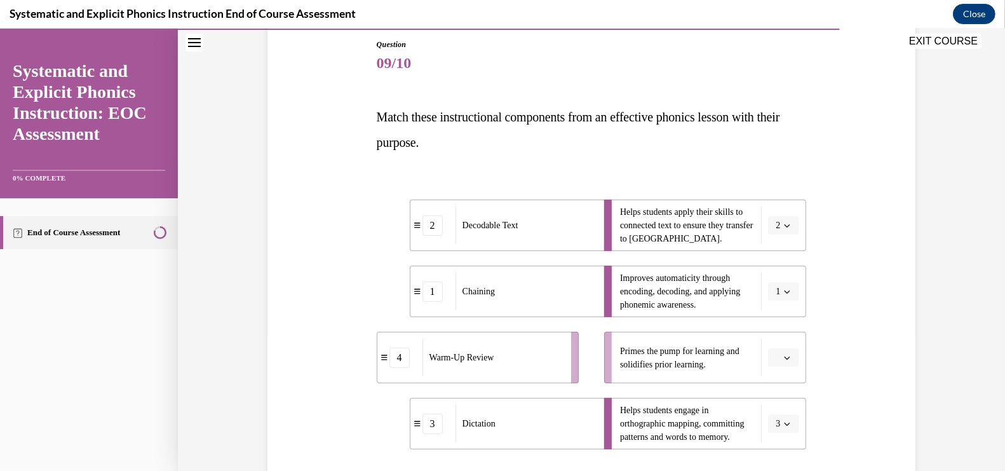
click at [785, 363] on button "button" at bounding box center [783, 357] width 31 height 19
click at [785, 326] on div "4" at bounding box center [782, 328] width 31 height 25
click at [855, 380] on div "Question 09/10 Match these instructional components from an effective phonics l…" at bounding box center [591, 304] width 654 height 606
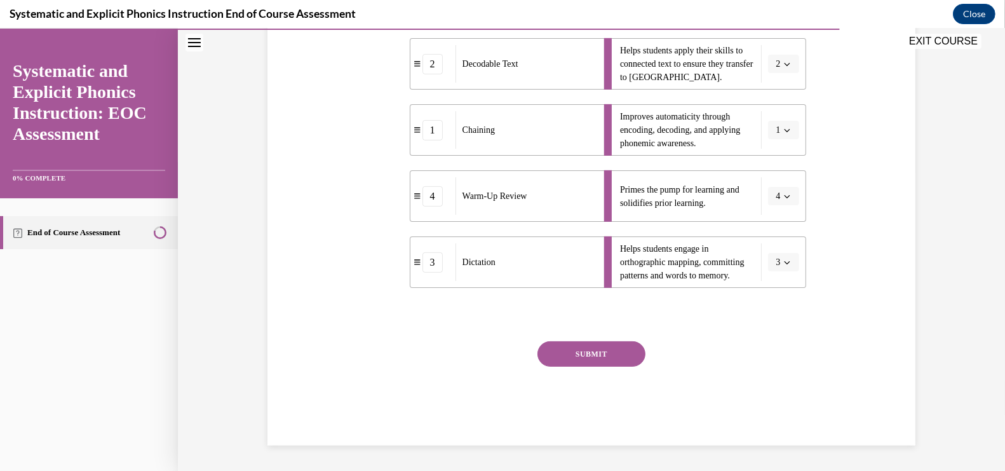
click at [599, 355] on button "SUBMIT" at bounding box center [592, 353] width 108 height 25
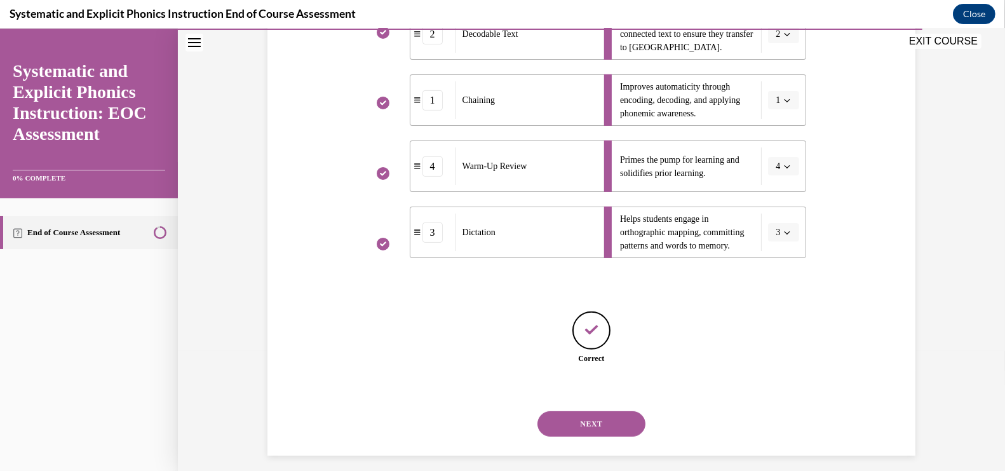
scroll to position [339, 0]
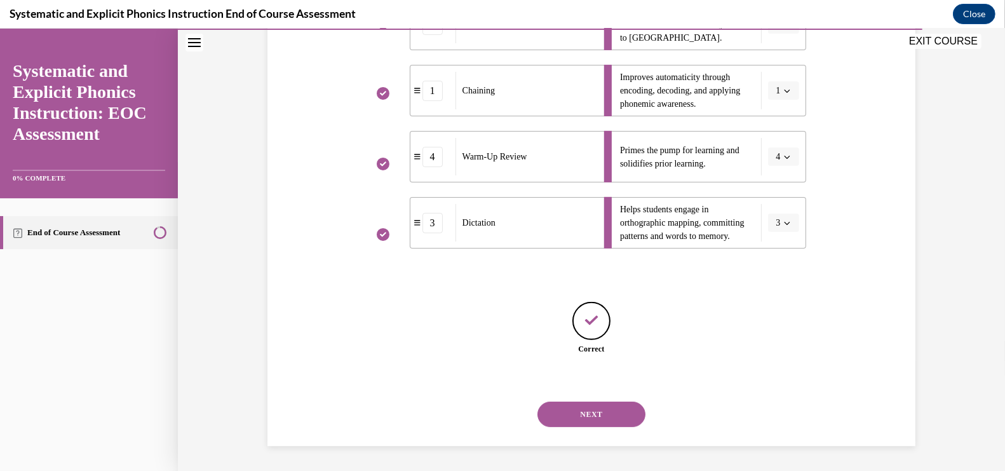
click at [602, 410] on button "NEXT" at bounding box center [592, 414] width 108 height 25
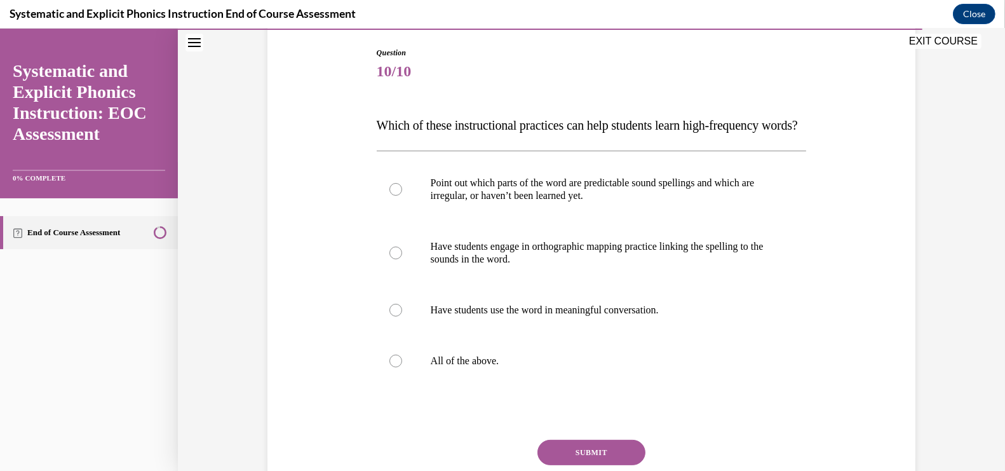
scroll to position [140, 0]
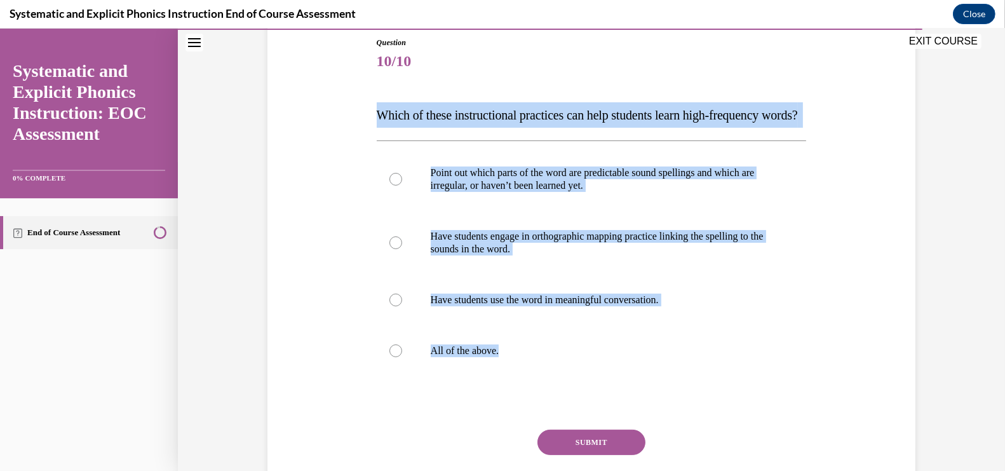
drag, startPoint x: 536, startPoint y: 376, endPoint x: 362, endPoint y: 92, distance: 332.8
click at [362, 92] on div "Question 10/10 Which of these instructional practices can help students learn h…" at bounding box center [591, 266] width 654 height 535
copy div "Which of these instructional practices can help students learn high-frequency w…"
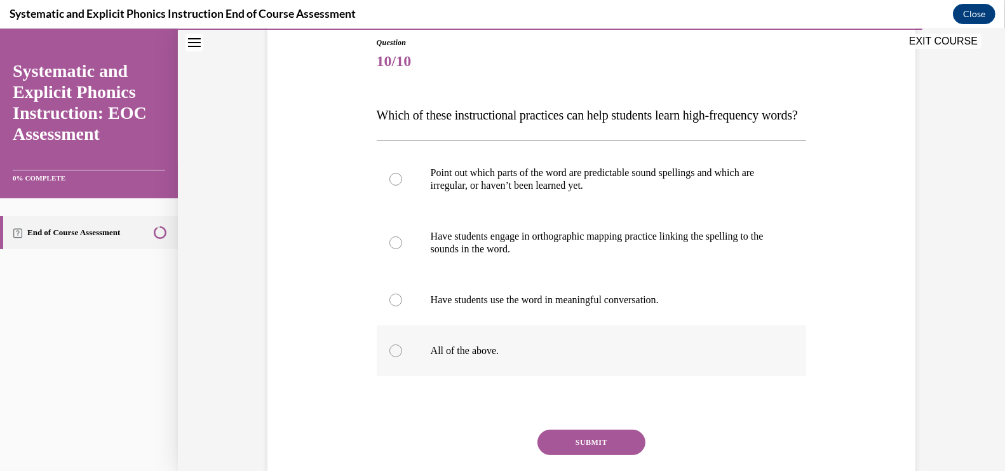
click at [435, 357] on p "All of the above." at bounding box center [603, 350] width 344 height 13
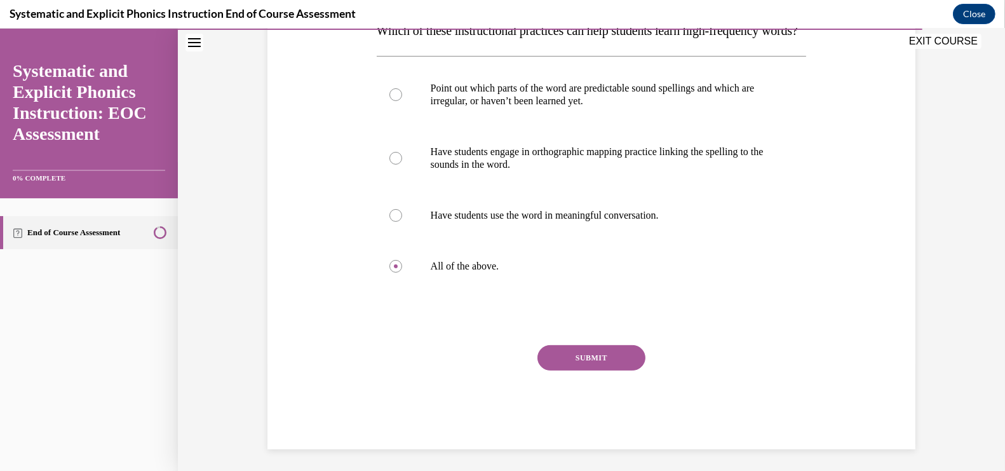
click at [608, 370] on button "SUBMIT" at bounding box center [592, 357] width 108 height 25
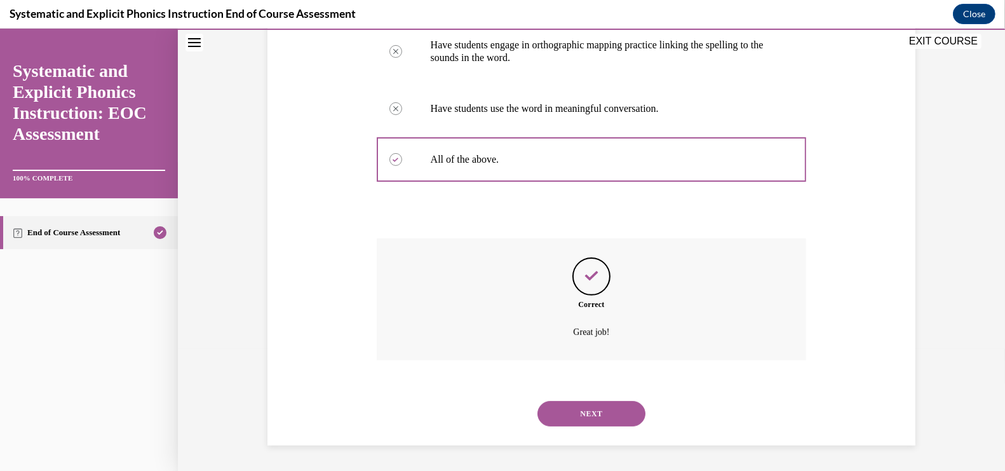
scroll to position [356, 0]
click at [612, 415] on button "NEXT" at bounding box center [592, 413] width 108 height 25
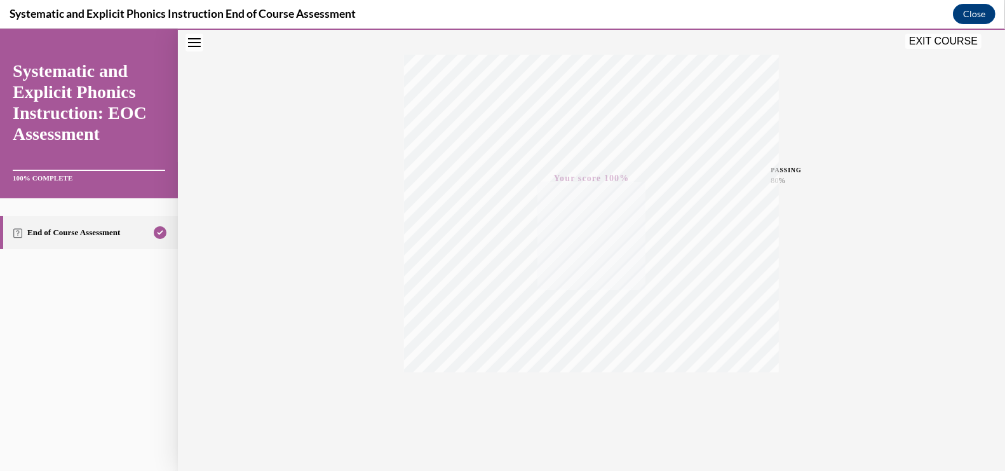
scroll to position [208, 0]
click at [946, 39] on button "EXIT COURSE" at bounding box center [943, 41] width 76 height 15
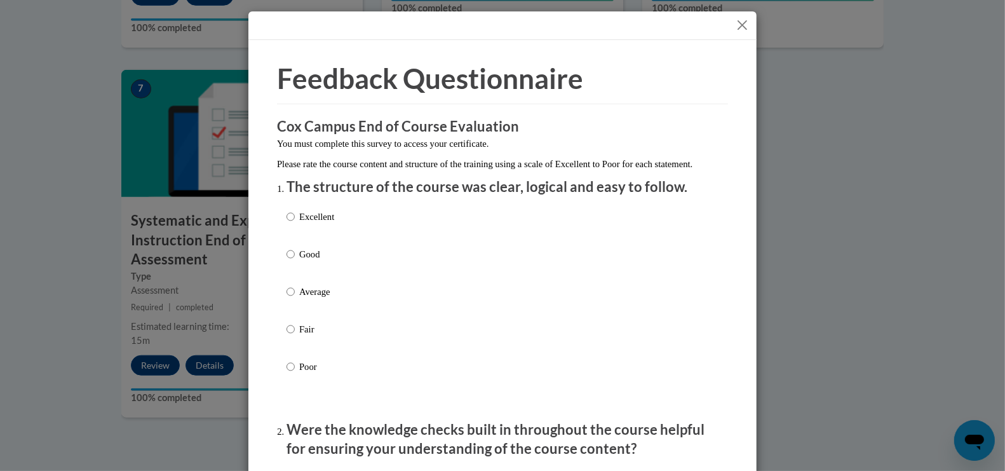
click at [673, 197] on p "The structure of the course was clear, logical and easy to follow." at bounding box center [503, 187] width 432 height 20
click at [641, 234] on div "Excellent Good Average Fair Poor" at bounding box center [503, 306] width 432 height 207
click at [585, 237] on div "Excellent Good Average Fair Poor" at bounding box center [503, 306] width 432 height 207
click at [327, 224] on p "Excellent" at bounding box center [316, 217] width 35 height 14
click at [295, 224] on input "Excellent" at bounding box center [291, 217] width 8 height 14
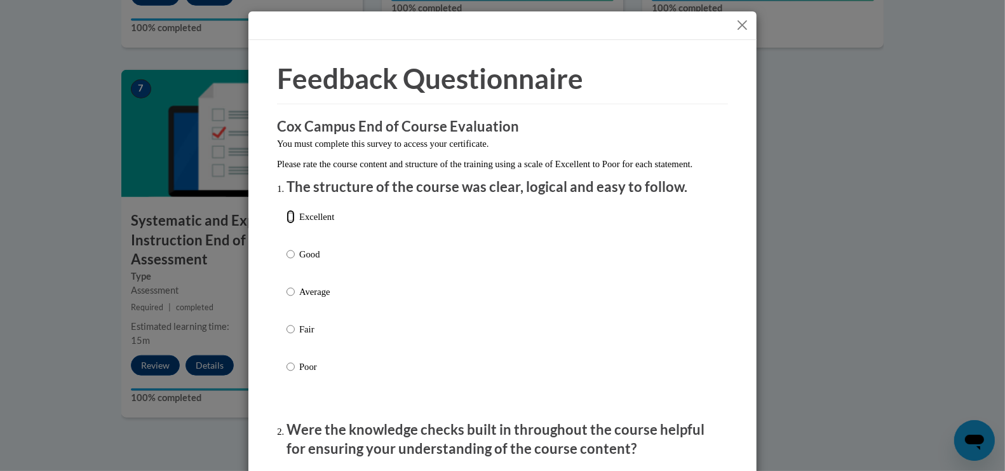
radio input "true"
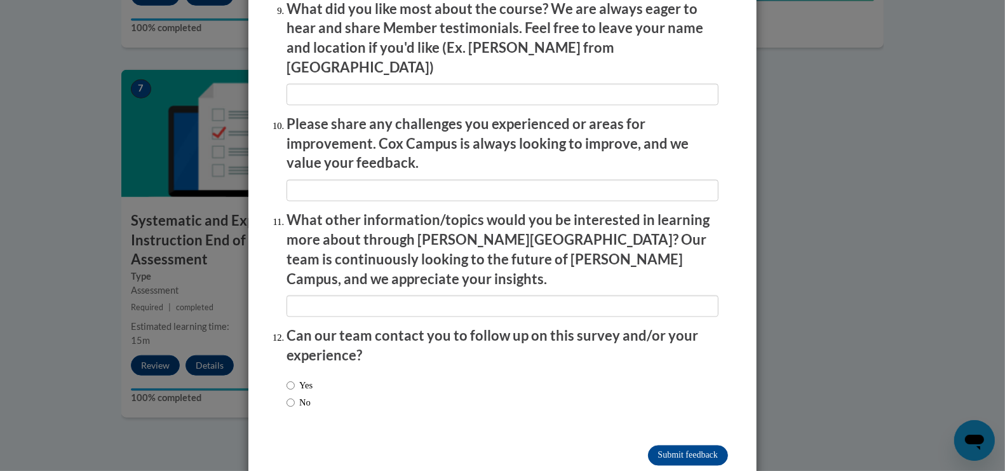
scroll to position [2171, 0]
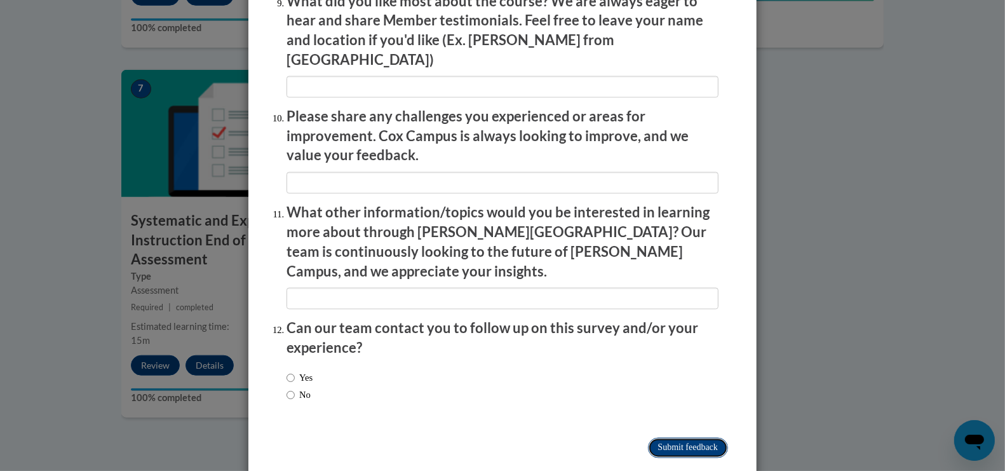
click at [682, 438] on input "Submit feedback" at bounding box center [688, 448] width 80 height 20
